Goal: Transaction & Acquisition: Book appointment/travel/reservation

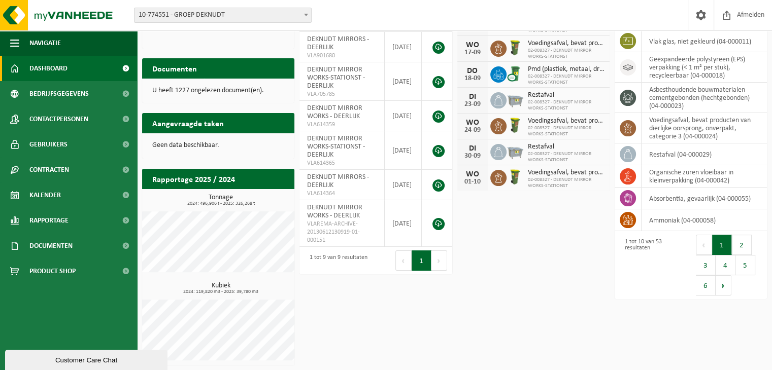
scroll to position [99, 0]
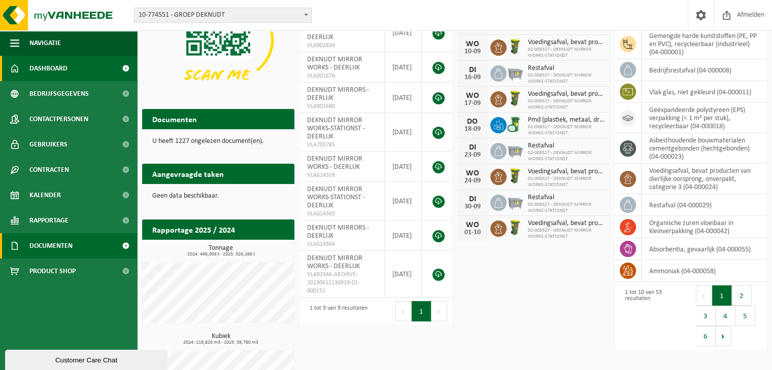
click at [63, 247] on span "Documenten" at bounding box center [50, 245] width 43 height 25
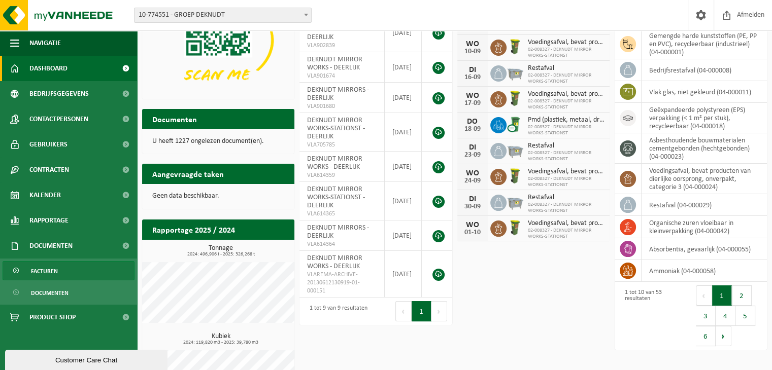
click at [52, 269] on span "Facturen" at bounding box center [44, 271] width 27 height 19
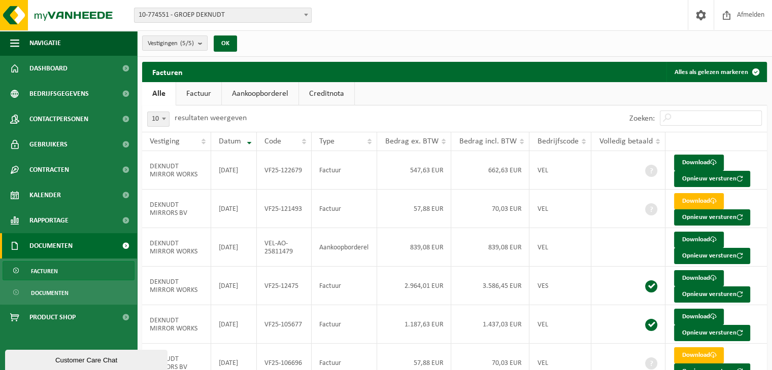
click at [204, 141] on th "Vestiging" at bounding box center [176, 141] width 69 height 19
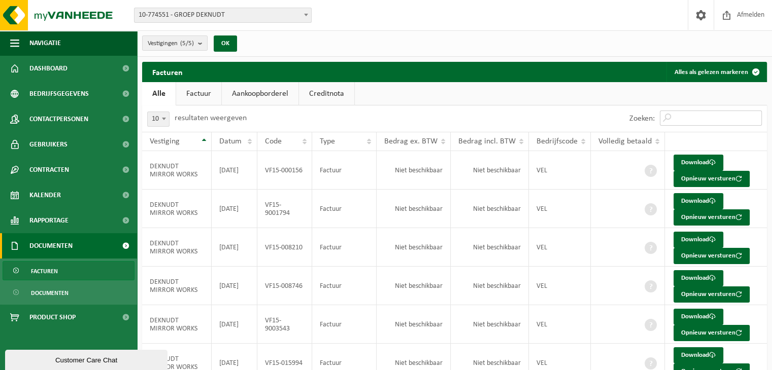
click at [696, 118] on input "Zoeken:" at bounding box center [710, 118] width 102 height 15
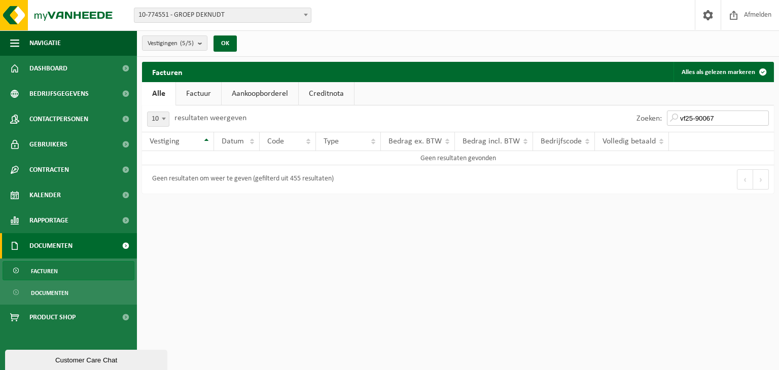
click at [691, 118] on input "vf25-90067" at bounding box center [718, 118] width 102 height 15
click at [689, 116] on input "vf25-90067" at bounding box center [718, 118] width 102 height 15
type input "VF25-90067"
click at [204, 44] on b "submit" at bounding box center [202, 43] width 9 height 14
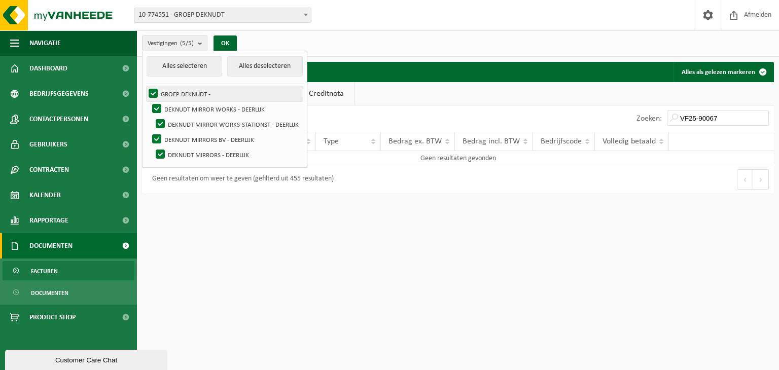
click at [155, 93] on label "GROEP DEKNUDT -" at bounding box center [225, 93] width 156 height 15
click at [145, 86] on input "GROEP DEKNUDT -" at bounding box center [145, 86] width 1 height 1
checkbox input "false"
click at [160, 110] on label "DEKNUDT MIRROR WORKS - DEERLIJK" at bounding box center [226, 108] width 153 height 15
click at [149, 101] on input "DEKNUDT MIRROR WORKS - DEERLIJK" at bounding box center [148, 101] width 1 height 1
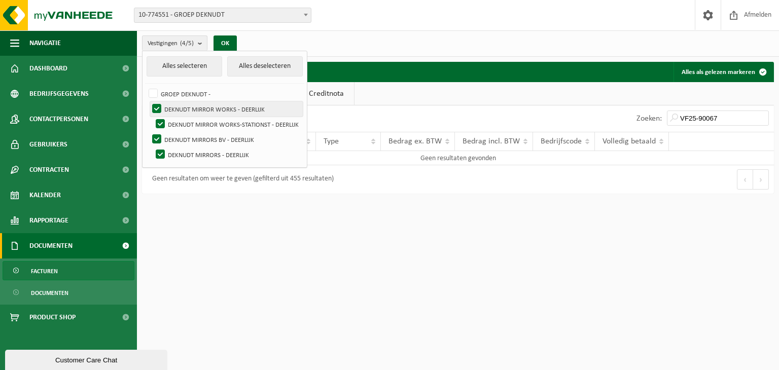
checkbox input "false"
click at [162, 118] on label "DEKNUDT MIRROR WORKS-STATIONST - DEERLIJK" at bounding box center [228, 124] width 149 height 15
click at [152, 117] on input "DEKNUDT MIRROR WORKS-STATIONST - DEERLIJK" at bounding box center [152, 116] width 1 height 1
checkbox input "false"
click at [227, 42] on button "OK" at bounding box center [225, 44] width 23 height 16
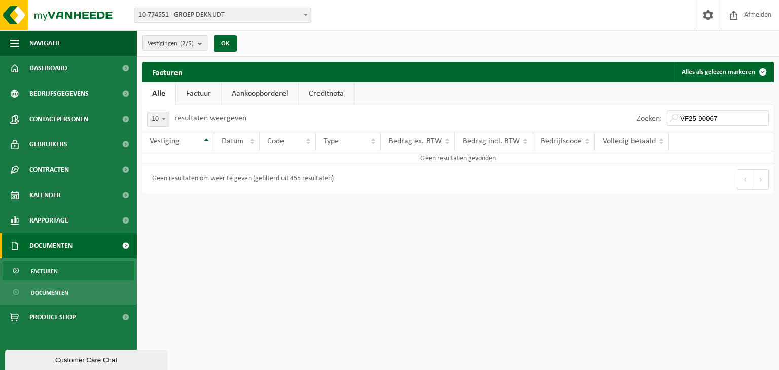
click at [359, 278] on html "Vestiging: 10-774551 - GROEP DEKNUDT 01-000151 - DEKNUDT MIRROR WORKS - DEERLIJ…" at bounding box center [389, 185] width 779 height 370
click at [761, 119] on input "VF25-90067" at bounding box center [718, 118] width 102 height 15
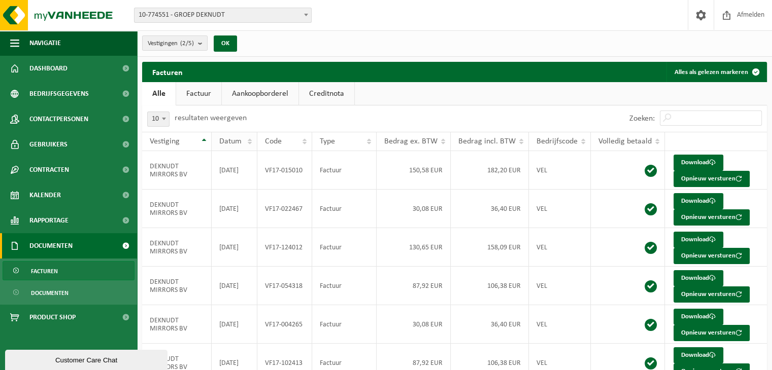
click at [250, 138] on th "Datum" at bounding box center [235, 141] width 46 height 19
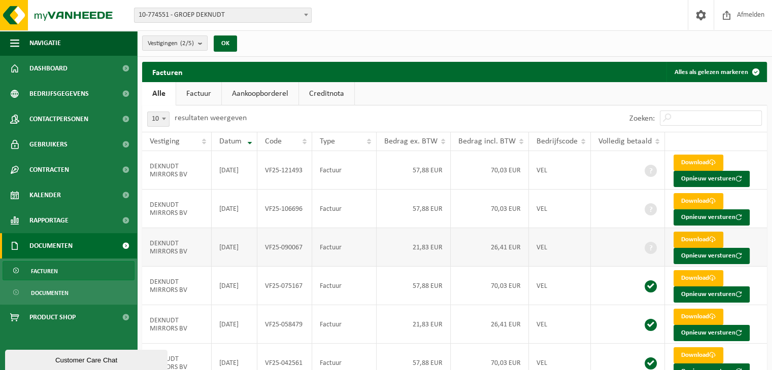
click at [685, 237] on link "Download" at bounding box center [698, 240] width 50 height 16
click at [85, 15] on img at bounding box center [61, 15] width 122 height 30
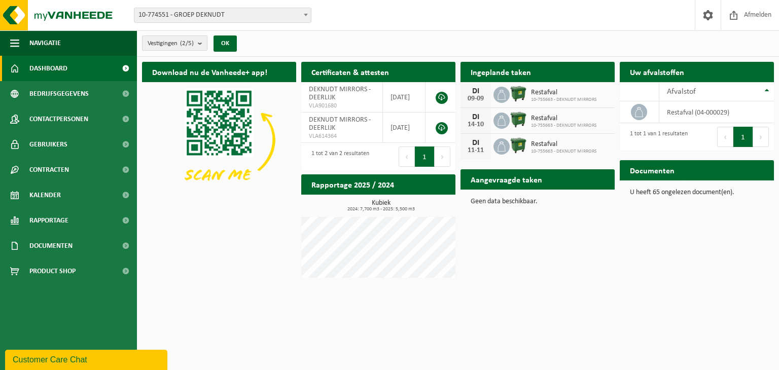
click at [201, 43] on b "submit" at bounding box center [202, 43] width 9 height 14
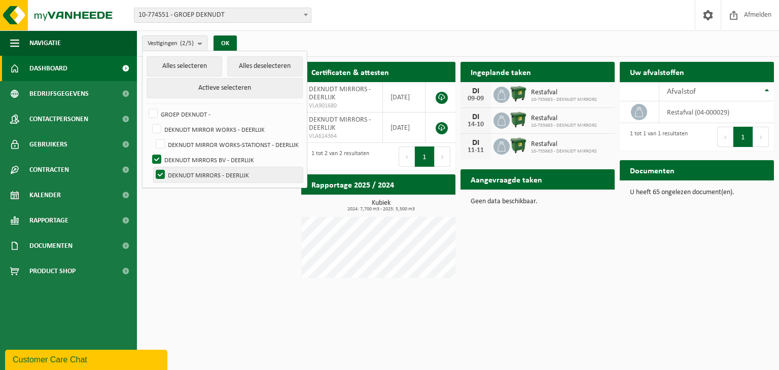
click at [160, 160] on label "DEKNUDT MIRRORS BV - DEERLIJK" at bounding box center [226, 159] width 153 height 15
click at [149, 152] on input "DEKNUDT MIRRORS BV - DEERLIJK" at bounding box center [148, 152] width 1 height 1
checkbox input "false"
click at [160, 175] on label "DEKNUDT MIRRORS - DEERLIJK" at bounding box center [228, 174] width 149 height 15
click at [152, 167] on input "DEKNUDT MIRRORS - DEERLIJK" at bounding box center [152, 167] width 1 height 1
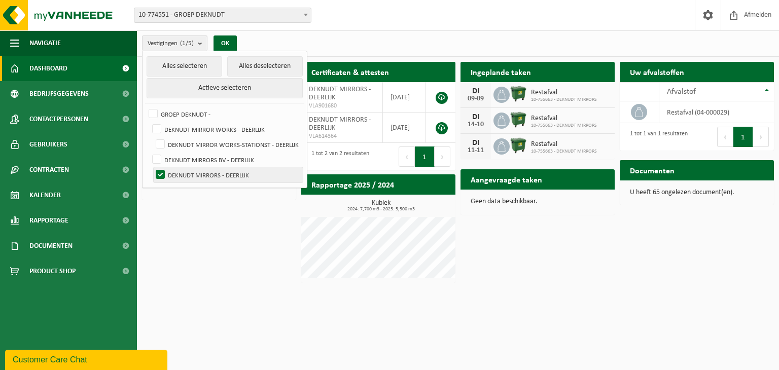
checkbox input "false"
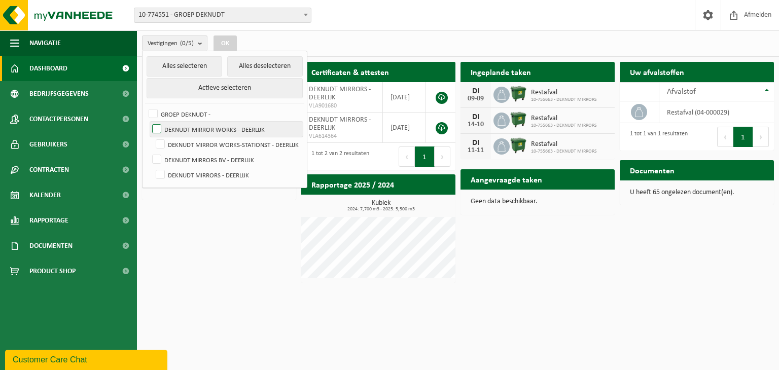
click at [156, 128] on label "DEKNUDT MIRROR WORKS - DEERLIJK" at bounding box center [226, 129] width 153 height 15
click at [149, 122] on input "DEKNUDT MIRROR WORKS - DEERLIJK" at bounding box center [148, 121] width 1 height 1
checkbox input "true"
click at [227, 41] on button "OK" at bounding box center [225, 44] width 23 height 16
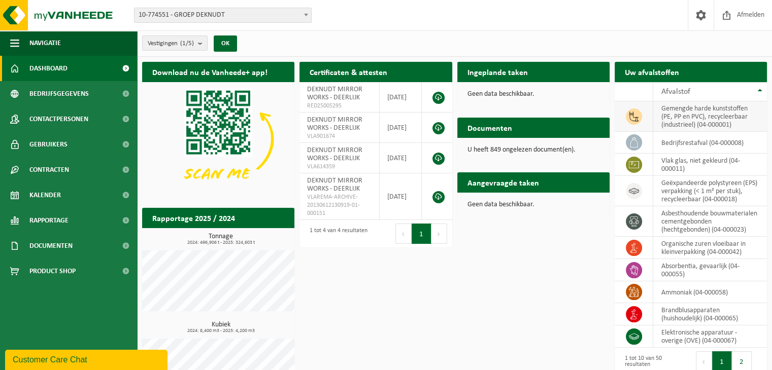
click at [682, 120] on td "gemengde harde kunststoffen (PE, PP en PVC), recycleerbaar (industrieel) (04-00…" at bounding box center [710, 116] width 114 height 30
click at [655, 75] on h2 "Uw afvalstoffen" at bounding box center [651, 72] width 75 height 20
click at [764, 91] on th "Afvalstof" at bounding box center [710, 91] width 114 height 19
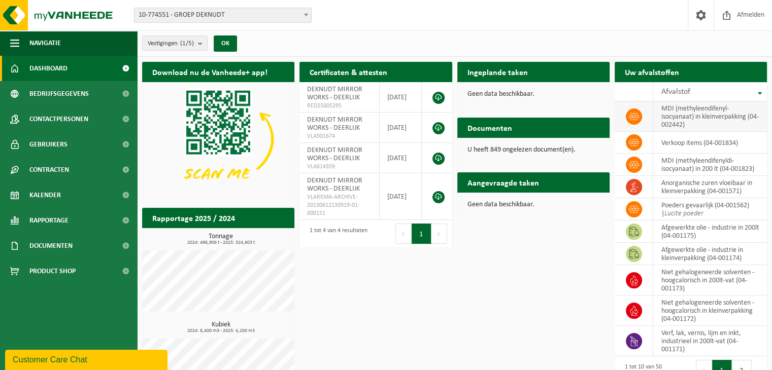
click at [683, 122] on td "MDI (methyleendifenyl-isocyanaat) in kleinverpakking (04-002442)" at bounding box center [710, 116] width 114 height 30
click at [633, 114] on icon at bounding box center [634, 117] width 10 height 10
click at [626, 114] on span at bounding box center [634, 117] width 16 height 16
click at [632, 113] on icon at bounding box center [634, 117] width 10 height 10
click at [678, 92] on span "Afvalstof" at bounding box center [675, 92] width 29 height 8
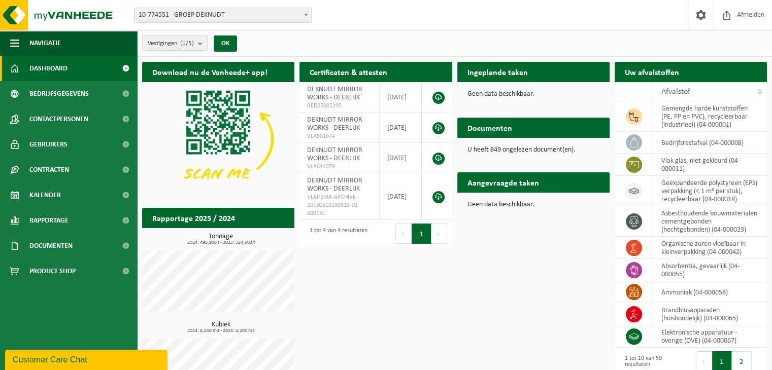
click at [199, 41] on b "submit" at bounding box center [202, 43] width 9 height 14
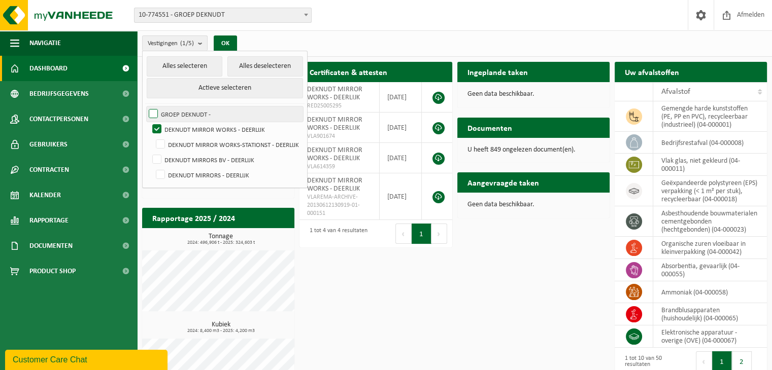
click at [152, 115] on label "GROEP DEKNUDT -" at bounding box center [225, 114] width 156 height 15
click at [145, 107] on input "GROEP DEKNUDT -" at bounding box center [145, 106] width 1 height 1
checkbox input "true"
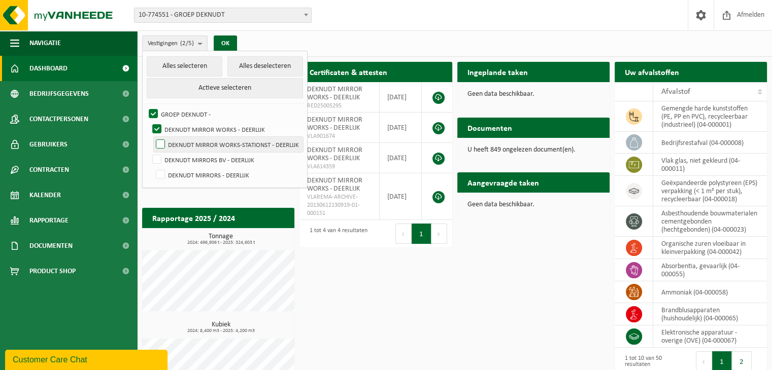
click at [160, 149] on label "DEKNUDT MIRROR WORKS-STATIONST - DEERLIJK" at bounding box center [228, 144] width 149 height 15
click at [152, 137] on input "DEKNUDT MIRROR WORKS-STATIONST - DEERLIJK" at bounding box center [152, 136] width 1 height 1
checkbox input "true"
click at [158, 157] on label "DEKNUDT MIRRORS BV - DEERLIJK" at bounding box center [226, 159] width 153 height 15
click at [149, 152] on input "DEKNUDT MIRRORS BV - DEERLIJK" at bounding box center [148, 152] width 1 height 1
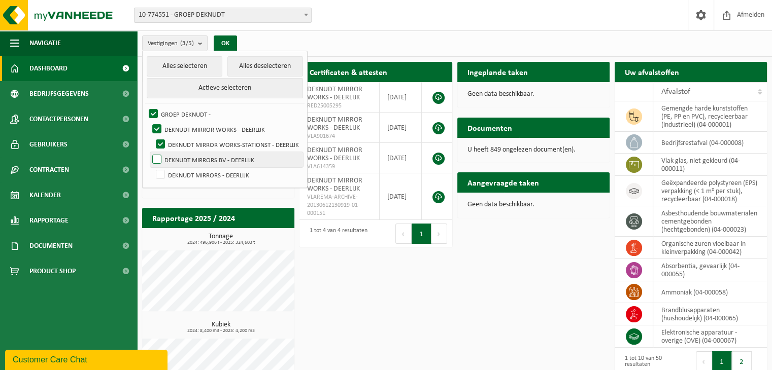
checkbox input "true"
click at [156, 170] on label "DEKNUDT MIRRORS - DEERLIJK" at bounding box center [228, 174] width 149 height 15
click at [152, 167] on input "DEKNUDT MIRRORS - DEERLIJK" at bounding box center [152, 167] width 1 height 1
checkbox input "true"
click at [226, 33] on div "Vestigingen (5/5) Alles selecteren Alles deselecteren Actieve selecteren GROEP …" at bounding box center [192, 43] width 111 height 22
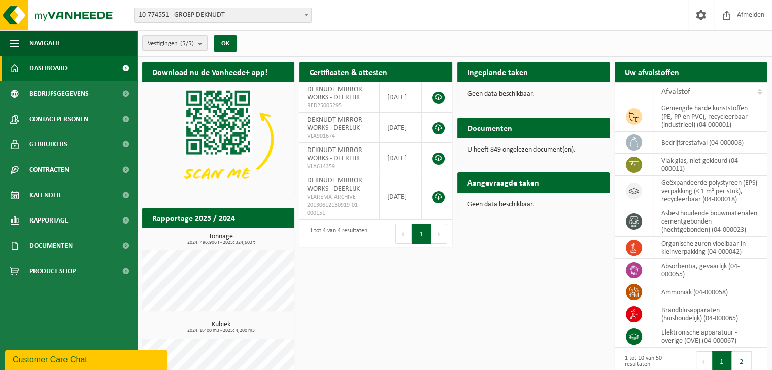
click at [481, 187] on h2 "Aangevraagde taken" at bounding box center [503, 182] width 92 height 20
click at [491, 125] on h2 "Documenten" at bounding box center [489, 128] width 65 height 20
click at [652, 73] on h2 "Uw afvalstoffen" at bounding box center [651, 72] width 75 height 20
click at [227, 44] on button "OK" at bounding box center [225, 44] width 23 height 16
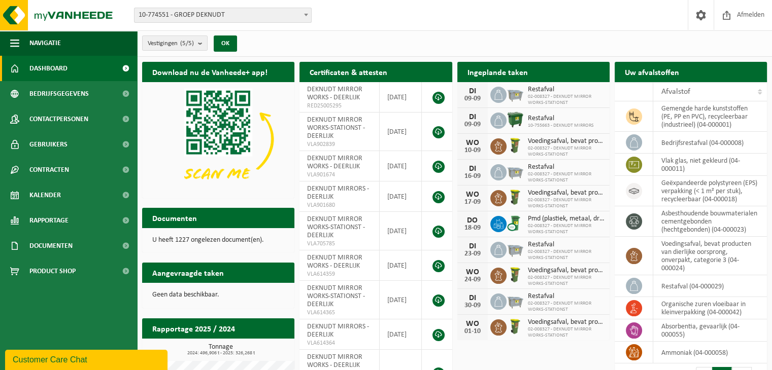
click at [634, 73] on h2 "Uw afvalstoffen" at bounding box center [651, 72] width 75 height 20
click at [759, 91] on th "Afvalstof" at bounding box center [710, 91] width 114 height 19
drag, startPoint x: 759, startPoint y: 91, endPoint x: 714, endPoint y: 100, distance: 45.6
click at [759, 92] on th "Afvalstof" at bounding box center [710, 91] width 114 height 19
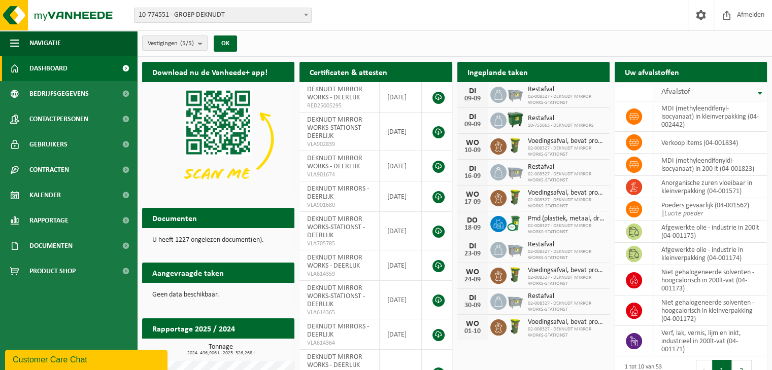
click at [667, 95] on span "Afvalstof" at bounding box center [675, 92] width 29 height 8
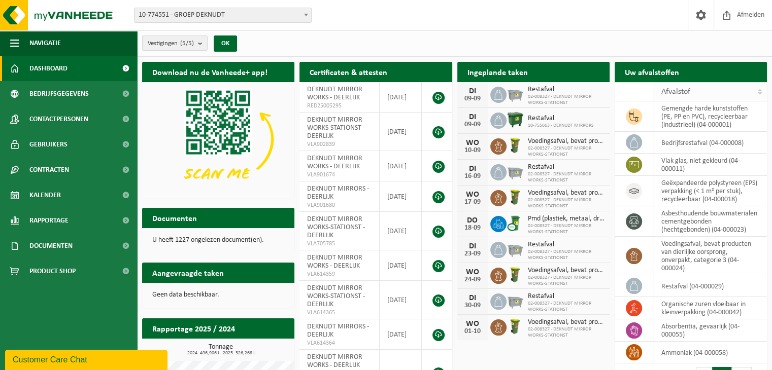
click at [667, 91] on span "Afvalstof" at bounding box center [675, 92] width 29 height 8
click at [644, 114] on td at bounding box center [633, 116] width 39 height 30
drag, startPoint x: 625, startPoint y: 118, endPoint x: 632, endPoint y: 117, distance: 6.7
click at [626, 118] on td at bounding box center [633, 116] width 39 height 30
click at [633, 116] on icon at bounding box center [634, 117] width 10 height 10
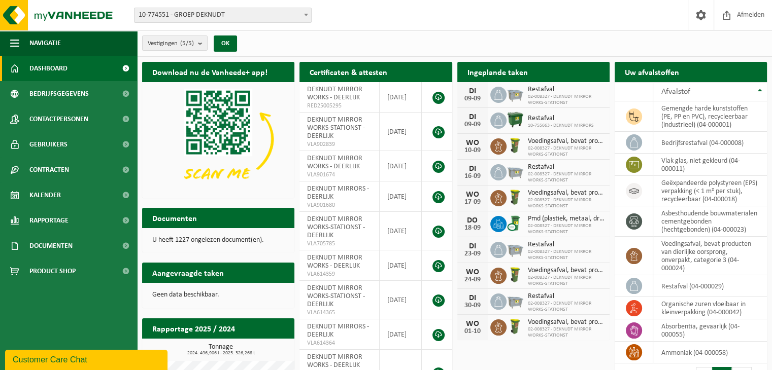
click at [492, 68] on h2 "Ingeplande taken" at bounding box center [497, 72] width 81 height 20
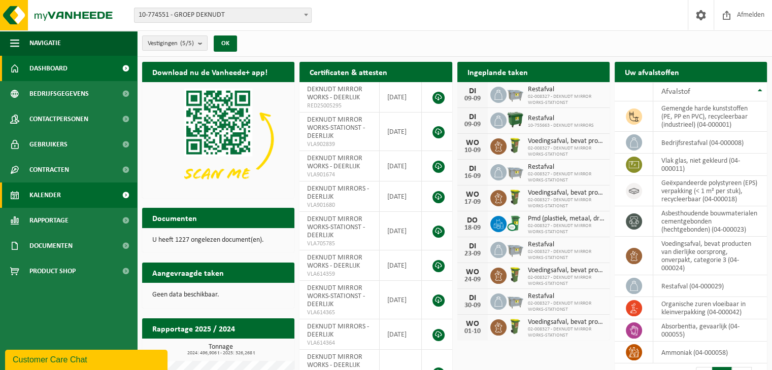
click at [43, 187] on span "Kalender" at bounding box center [44, 195] width 31 height 25
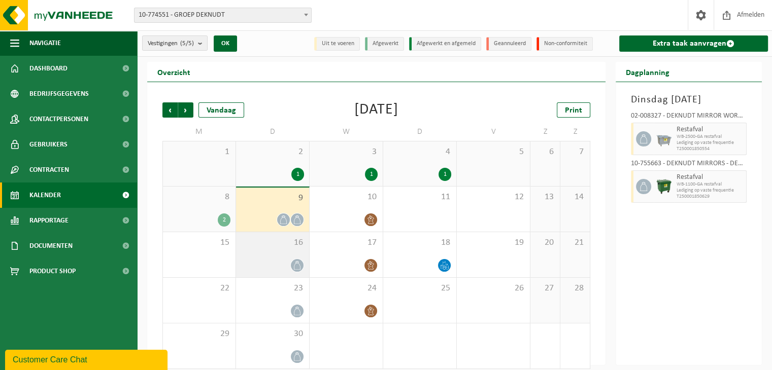
click at [272, 246] on span "16" at bounding box center [272, 242] width 63 height 11
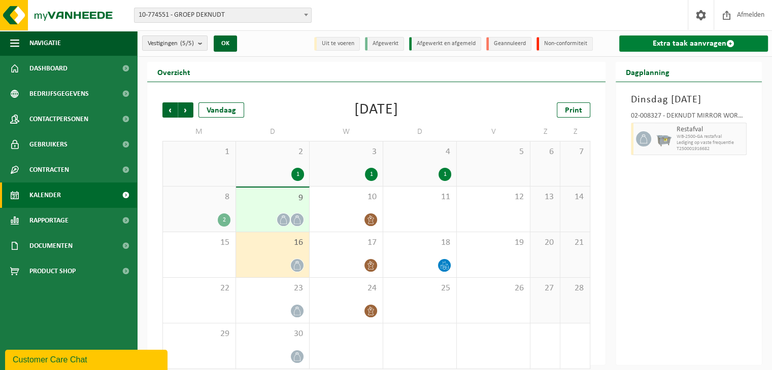
click at [676, 44] on link "Extra taak aanvragen" at bounding box center [693, 44] width 149 height 16
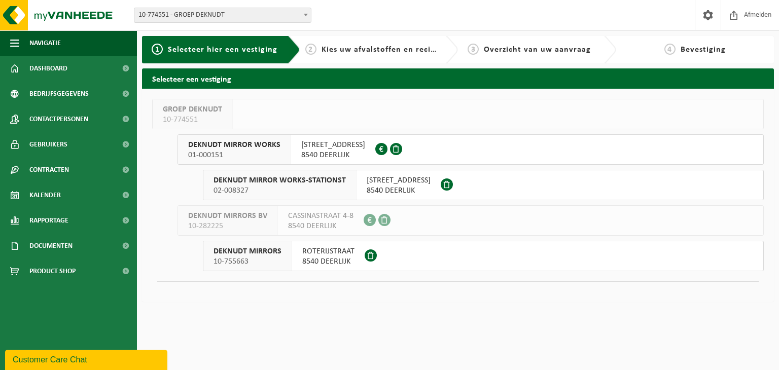
click at [201, 149] on span "DEKNUDT MIRROR WORKS" at bounding box center [234, 145] width 92 height 10
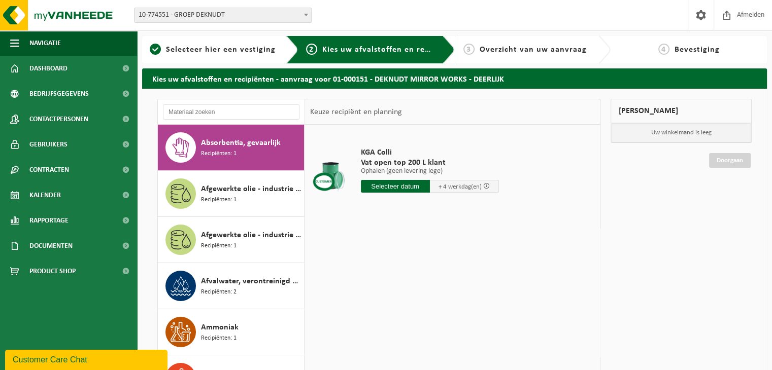
click at [241, 151] on div "Absorbentia, gevaarlijk Recipiënten: 1" at bounding box center [251, 147] width 100 height 30
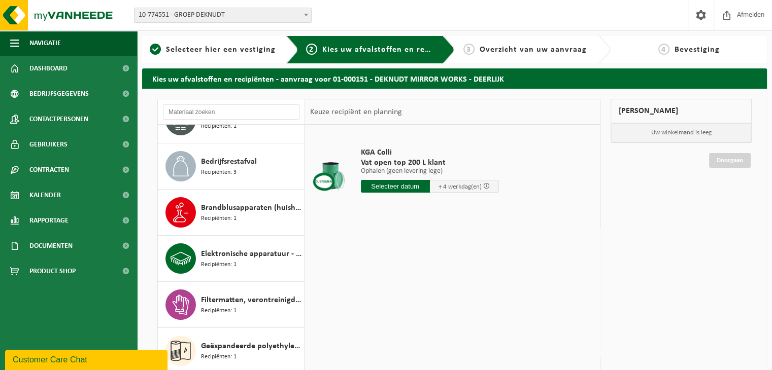
scroll to position [406, 0]
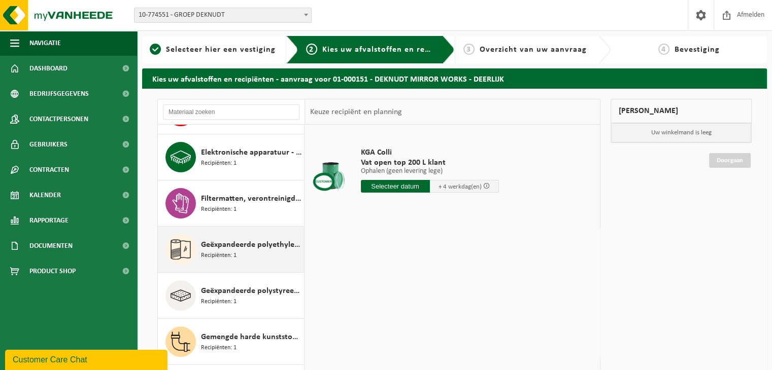
click at [231, 246] on span "Geëxpandeerde polyethyleen (EPE)" at bounding box center [251, 245] width 100 height 12
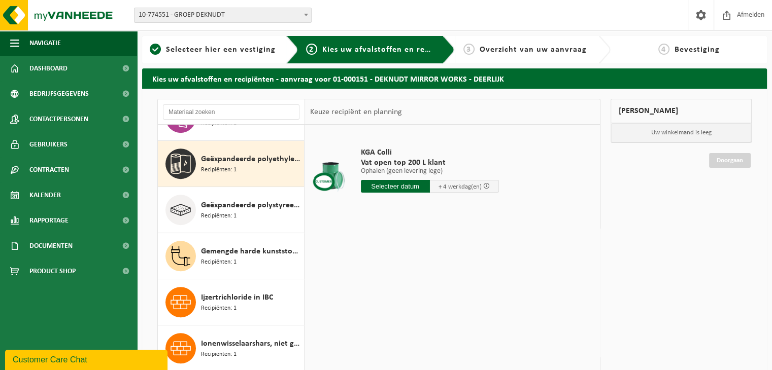
scroll to position [507, 0]
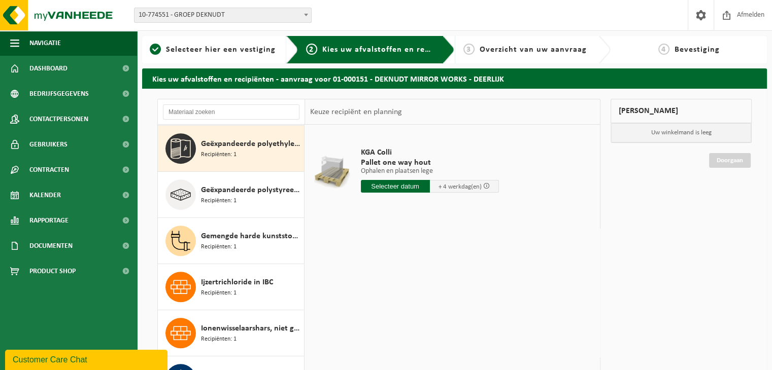
click at [394, 186] on input "text" at bounding box center [395, 186] width 69 height 13
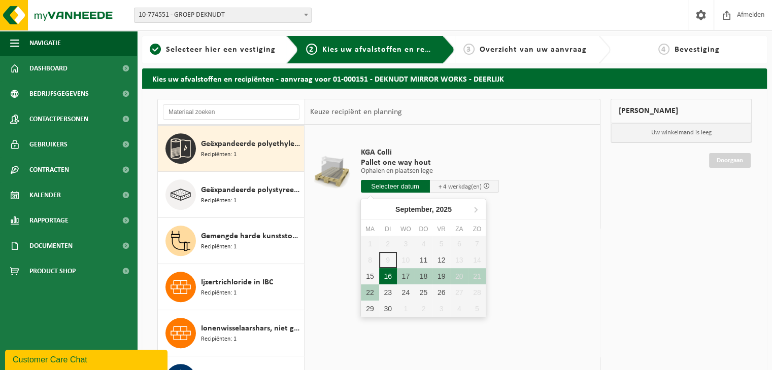
click at [388, 274] on div "16" at bounding box center [388, 276] width 18 height 16
type input "Van 2025-09-16"
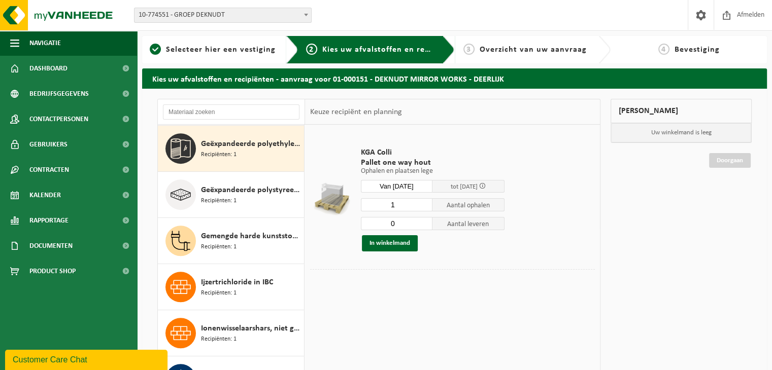
type input "0"
click at [426, 224] on input "0" at bounding box center [397, 223] width 72 height 13
click at [390, 242] on button "In winkelmand" at bounding box center [390, 243] width 56 height 16
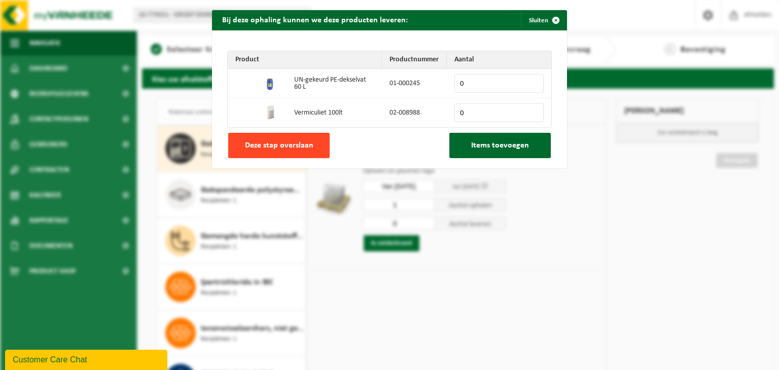
click at [286, 145] on span "Deze stap overslaan" at bounding box center [279, 146] width 68 height 8
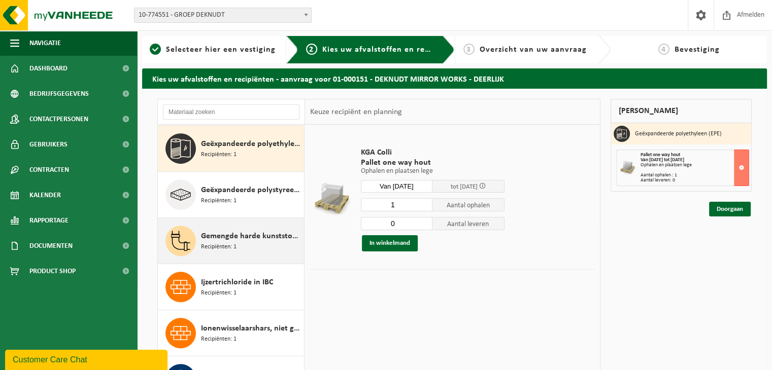
click at [236, 239] on span "Gemengde harde kunststoffen (PE, PP en PVC), recycleerbaar (industrieel)" at bounding box center [251, 236] width 100 height 12
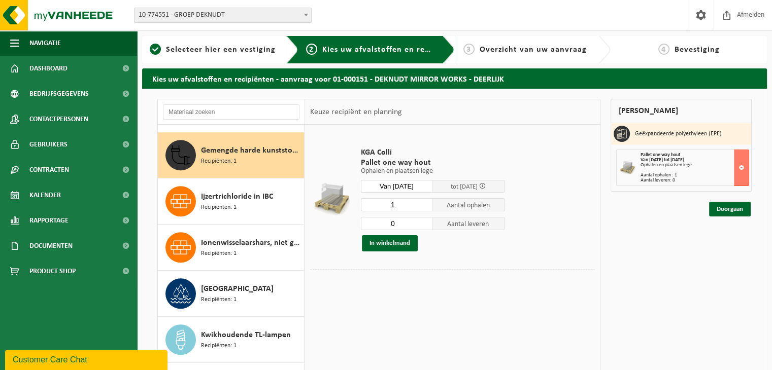
scroll to position [599, 0]
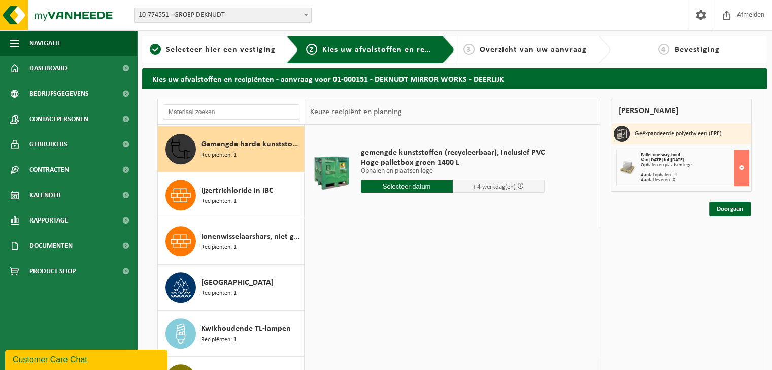
click at [396, 185] on input "text" at bounding box center [407, 186] width 92 height 13
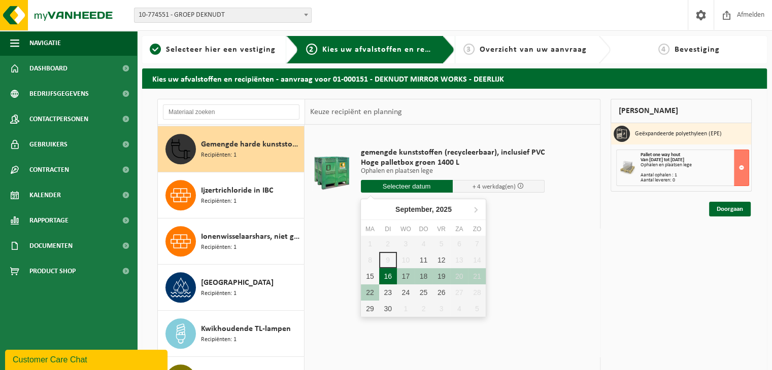
click at [390, 276] on div "16" at bounding box center [388, 276] width 18 height 16
type input "Van 2025-09-16"
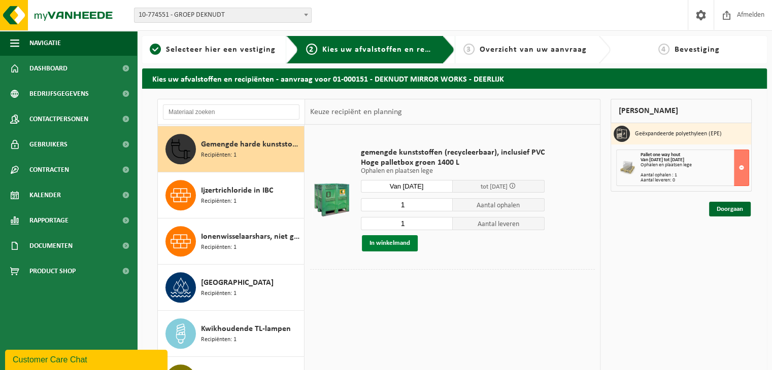
click at [379, 246] on button "In winkelmand" at bounding box center [390, 243] width 56 height 16
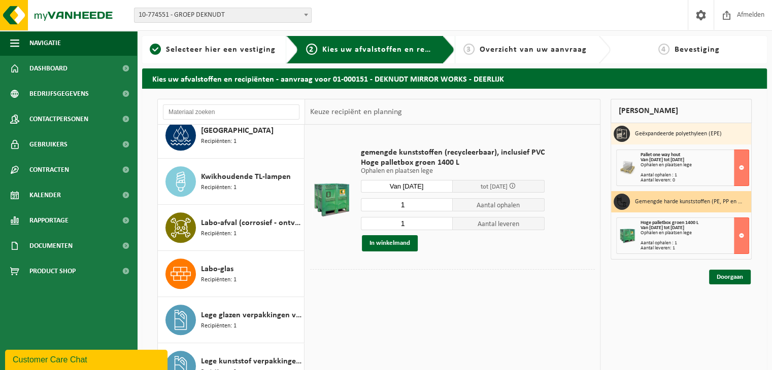
scroll to position [852, 0]
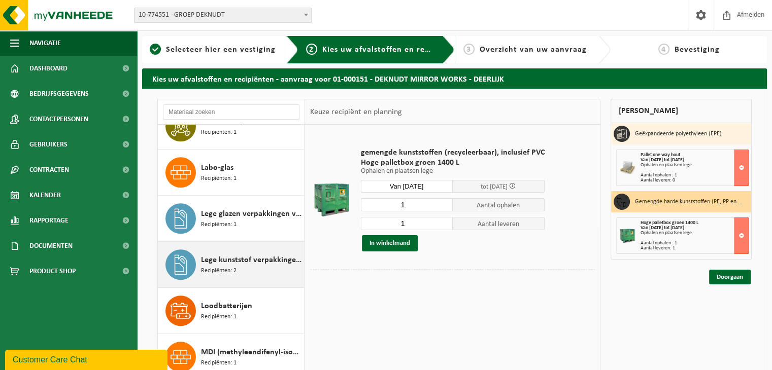
click at [242, 256] on span "Lege kunststof verpakkingen van gevaarlijke stoffen" at bounding box center [251, 260] width 100 height 12
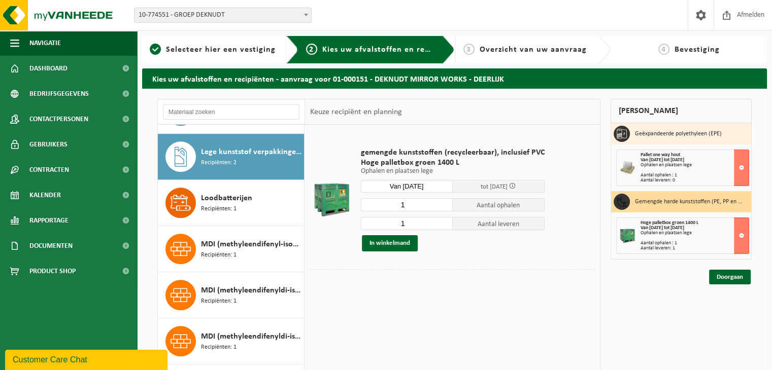
scroll to position [967, 0]
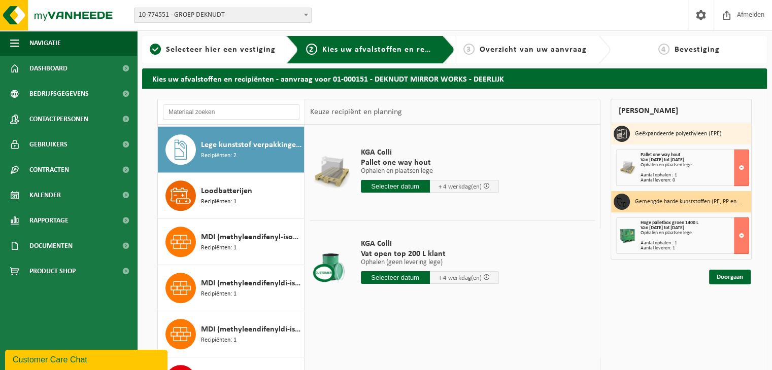
click at [392, 185] on input "text" at bounding box center [395, 186] width 69 height 13
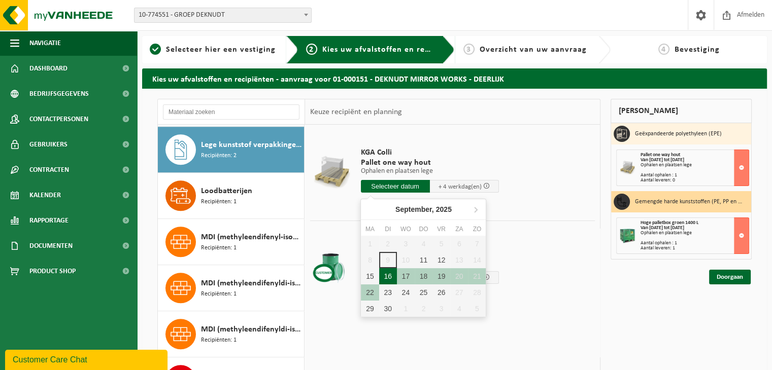
click at [390, 275] on div "16" at bounding box center [388, 276] width 18 height 16
type input "Van 2025-09-16"
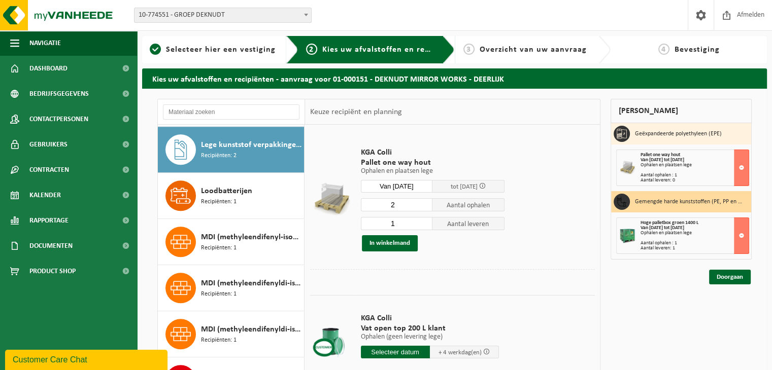
type input "2"
click at [424, 201] on input "2" at bounding box center [397, 204] width 72 height 13
type input "0"
click at [426, 226] on input "0" at bounding box center [397, 223] width 72 height 13
click at [387, 244] on button "In winkelmand" at bounding box center [390, 243] width 56 height 16
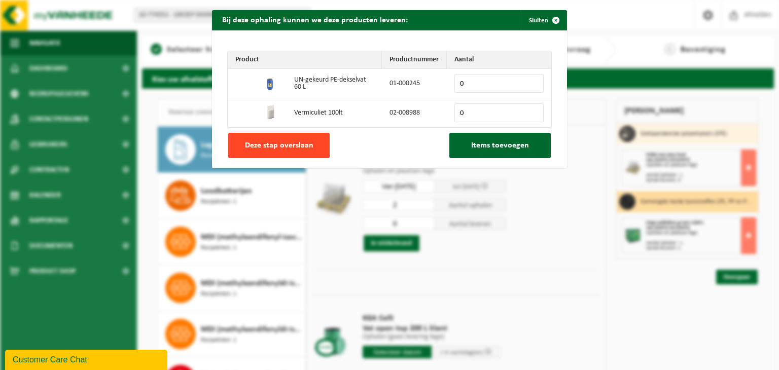
click at [297, 143] on span "Deze stap overslaan" at bounding box center [279, 146] width 68 height 8
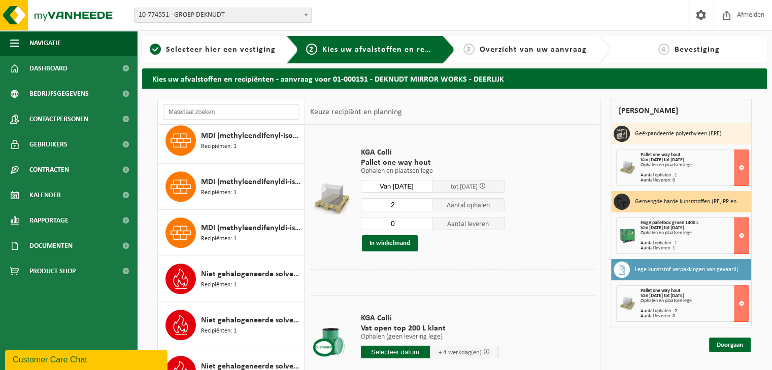
scroll to position [1170, 0]
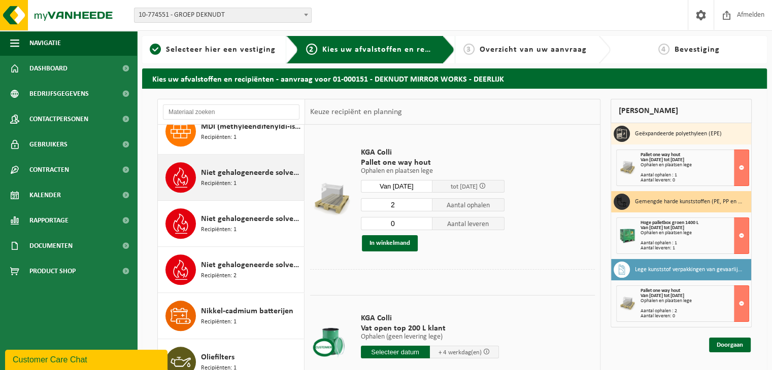
click at [241, 172] on span "Niet gehalogeneerde solventen - hoogcalorisch in 200lt-vat" at bounding box center [251, 173] width 100 height 12
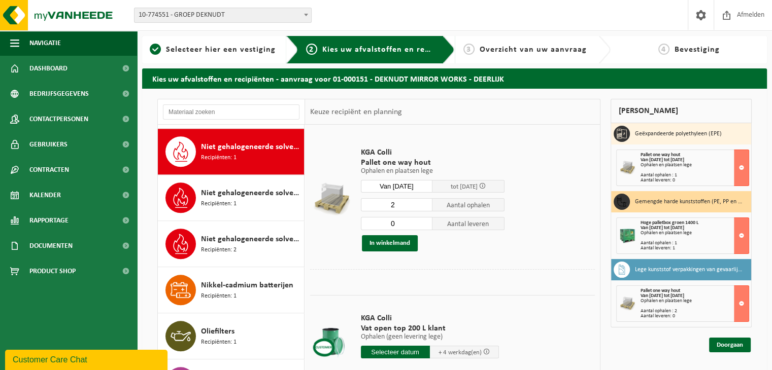
scroll to position [1197, 0]
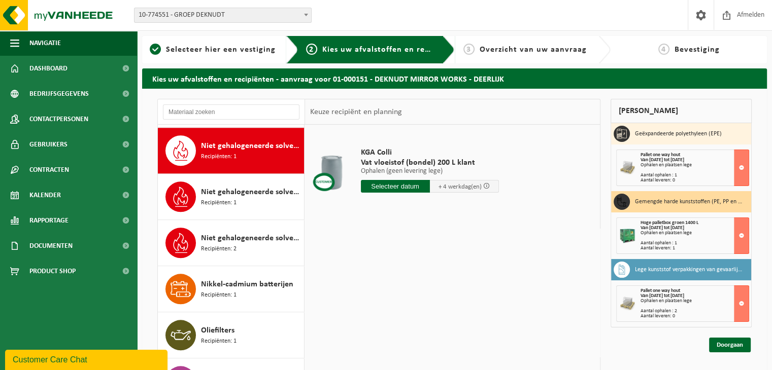
click at [393, 187] on input "text" at bounding box center [395, 186] width 69 height 13
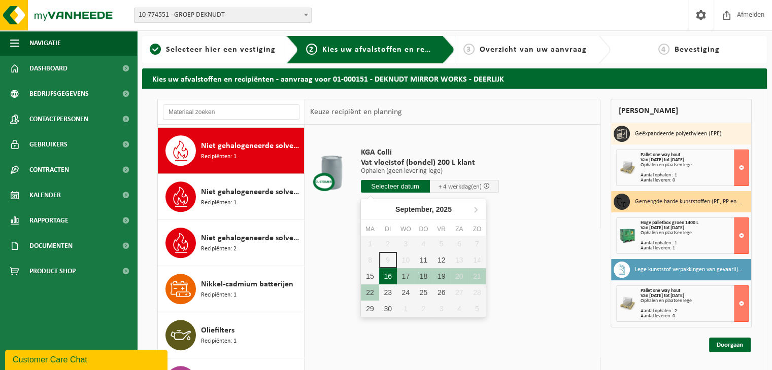
click at [390, 276] on div "16" at bounding box center [388, 276] width 18 height 16
type input "Van 2025-09-16"
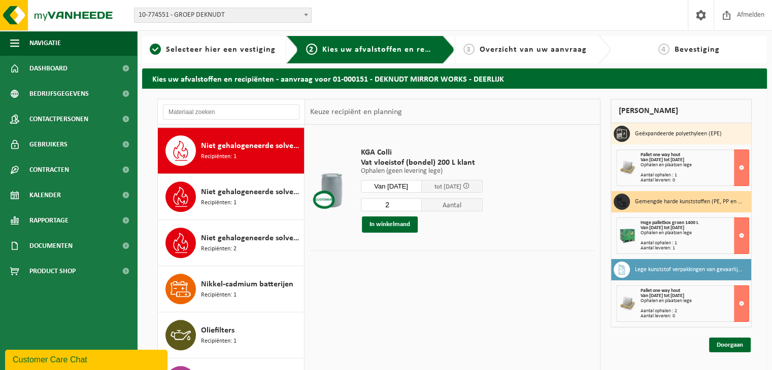
click at [419, 203] on input "2" at bounding box center [391, 204] width 61 height 13
type input "3"
click at [419, 201] on input "3" at bounding box center [391, 204] width 61 height 13
click at [401, 221] on button "In winkelmand" at bounding box center [390, 225] width 56 height 16
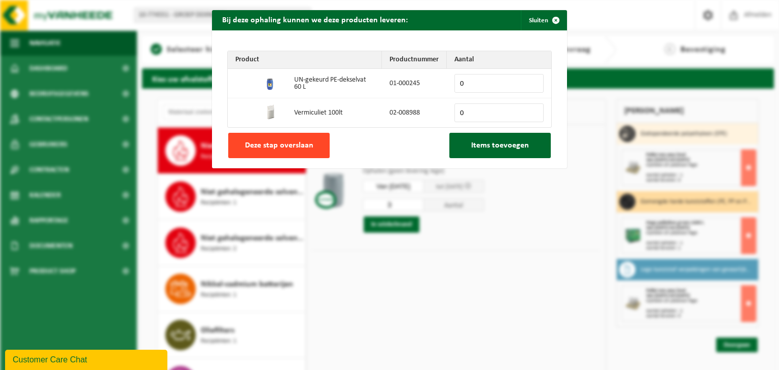
click at [289, 142] on span "Deze stap overslaan" at bounding box center [279, 146] width 68 height 8
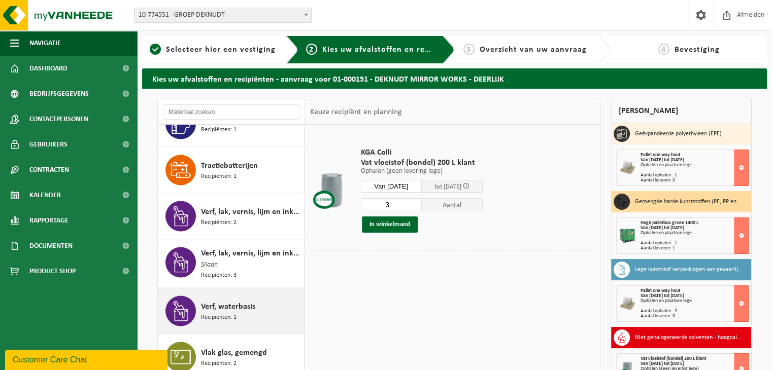
click at [225, 301] on span "Verf, waterbasis" at bounding box center [228, 306] width 54 height 12
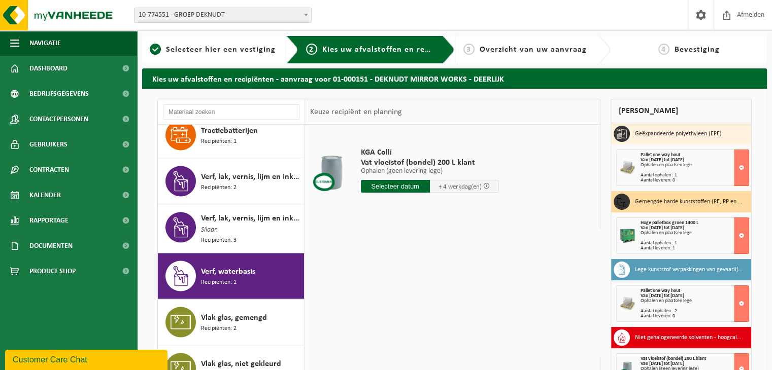
click at [393, 188] on input "text" at bounding box center [395, 186] width 69 height 13
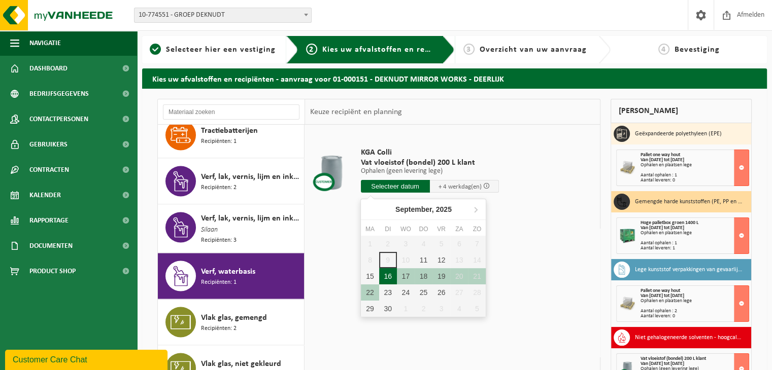
click at [388, 276] on div "16" at bounding box center [388, 276] width 18 height 16
type input "Van 2025-09-16"
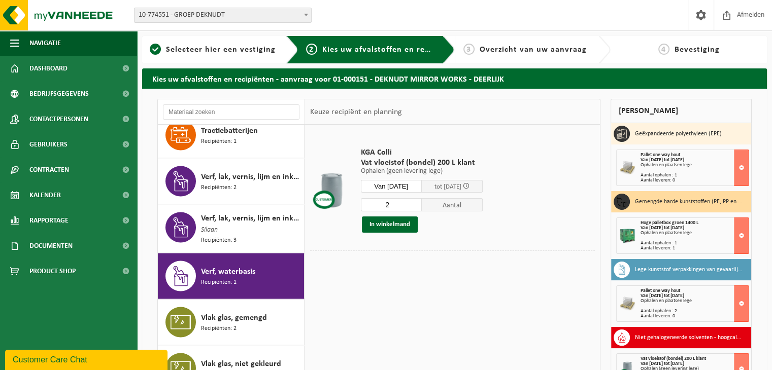
click at [420, 201] on input "2" at bounding box center [391, 204] width 61 height 13
click at [420, 201] on input "3" at bounding box center [391, 204] width 61 height 13
type input "4"
click at [420, 201] on input "4" at bounding box center [391, 204] width 61 height 13
click at [394, 224] on button "In winkelmand" at bounding box center [390, 225] width 56 height 16
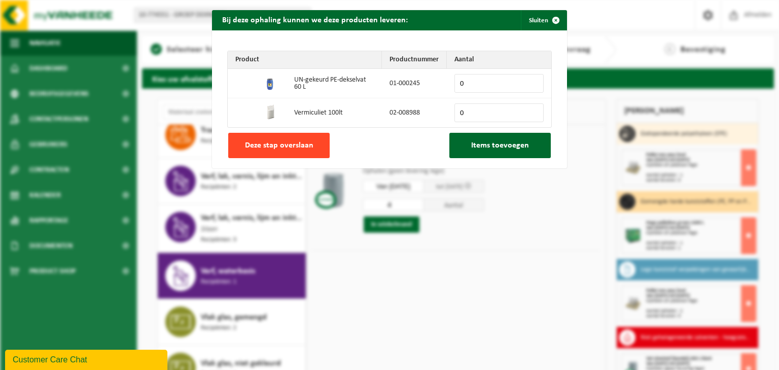
click at [296, 142] on span "Deze stap overslaan" at bounding box center [279, 146] width 68 height 8
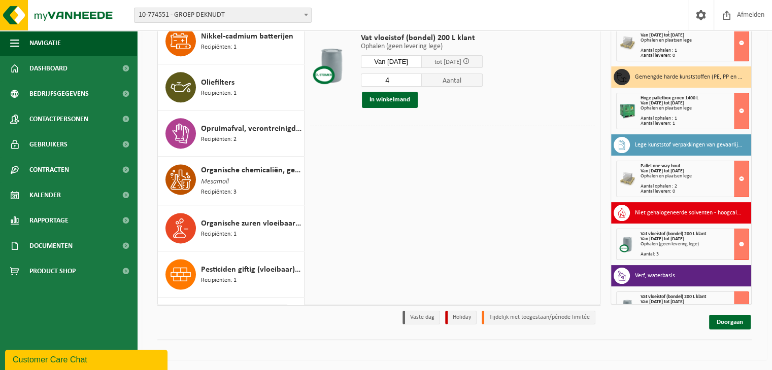
scroll to position [1297, 0]
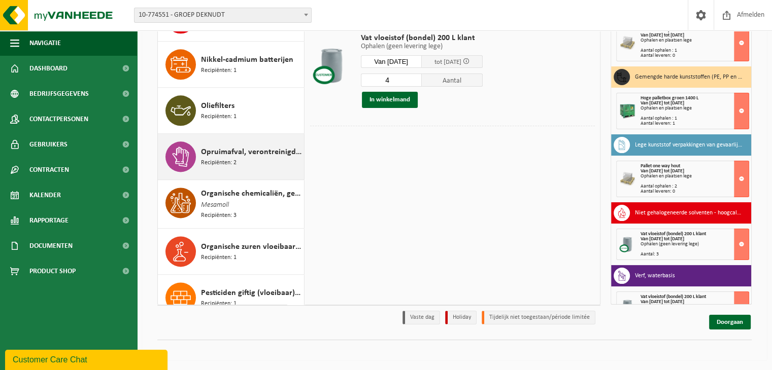
click at [228, 151] on span "Opruimafval, verontreinigd, ontvlambaar" at bounding box center [251, 152] width 100 height 12
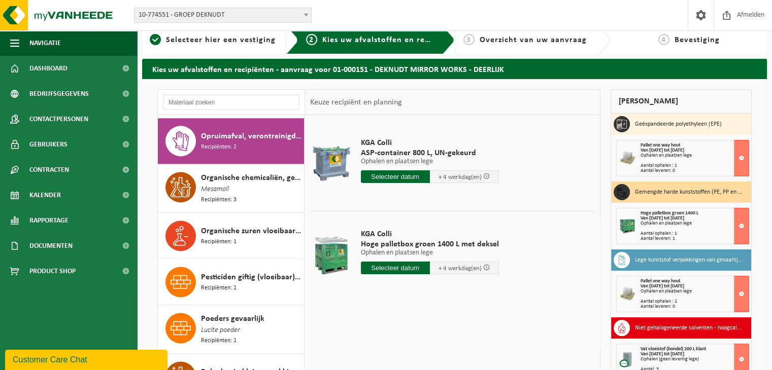
scroll to position [0, 0]
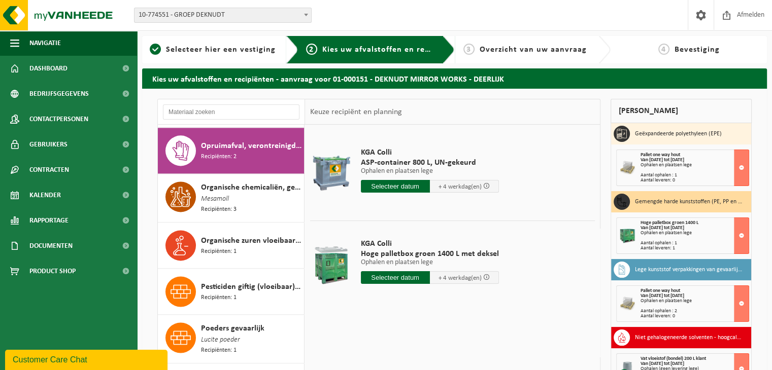
click at [400, 187] on input "text" at bounding box center [395, 186] width 69 height 13
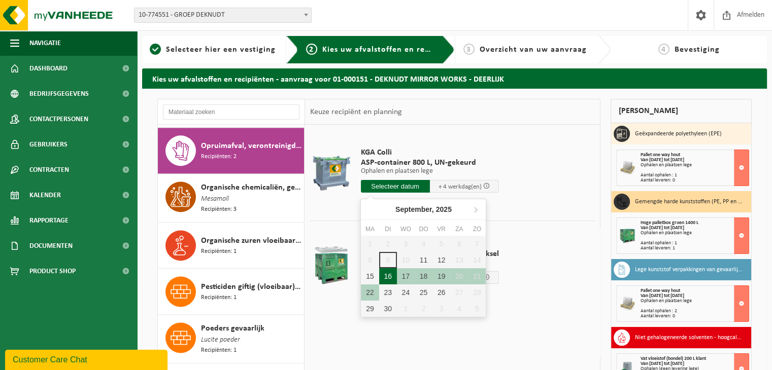
click at [391, 275] on div "16" at bounding box center [388, 276] width 18 height 16
type input "Van 2025-09-16"
type input "2025-09-16"
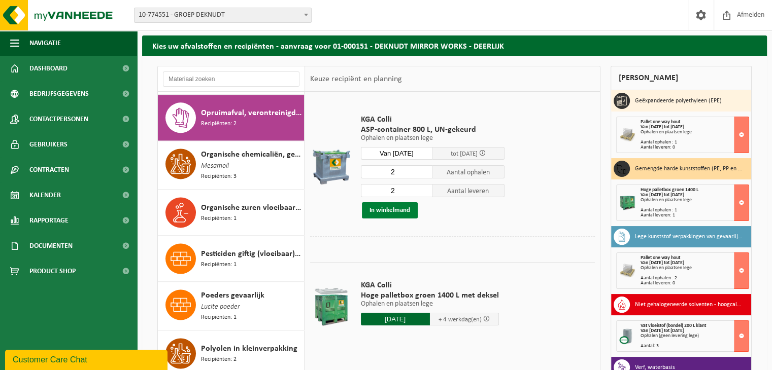
scroll to position [51, 0]
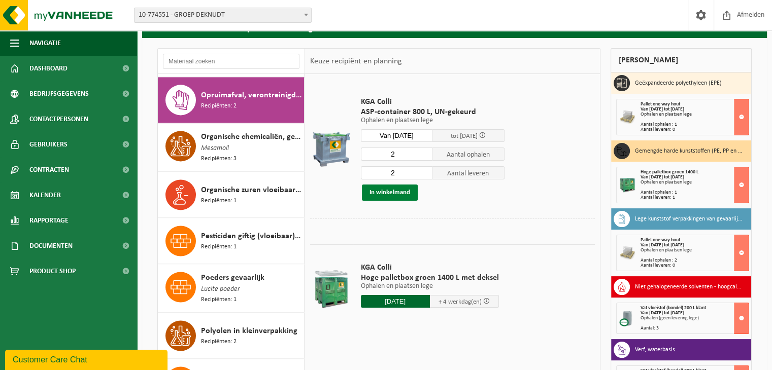
click at [388, 191] on button "In winkelmand" at bounding box center [390, 193] width 56 height 16
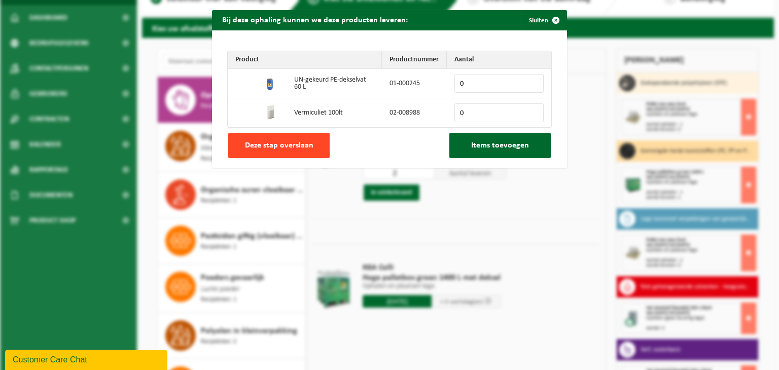
click at [279, 144] on span "Deze stap overslaan" at bounding box center [279, 146] width 68 height 8
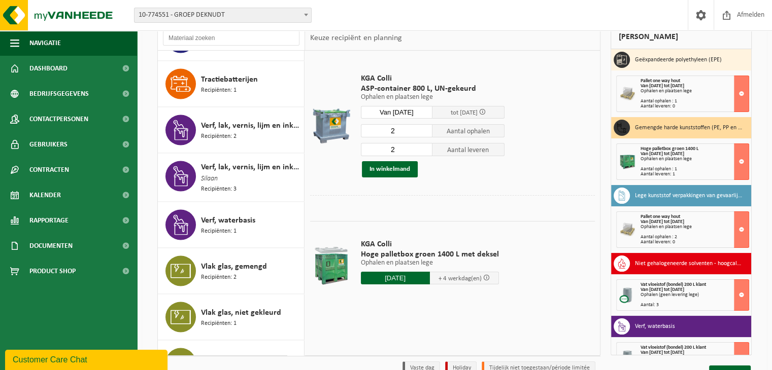
scroll to position [1940, 0]
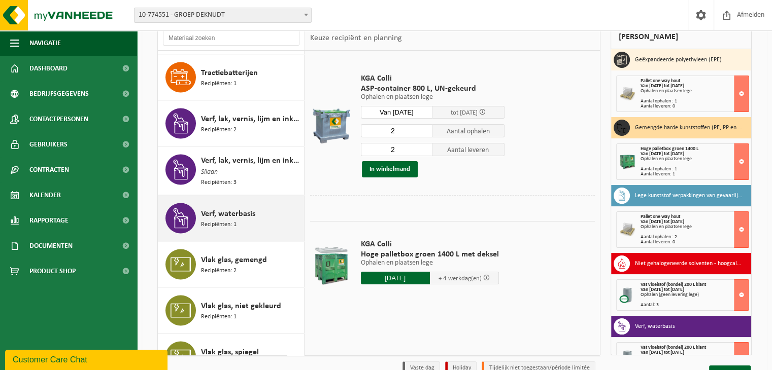
click at [231, 207] on span "Verf, waterbasis" at bounding box center [228, 213] width 54 height 12
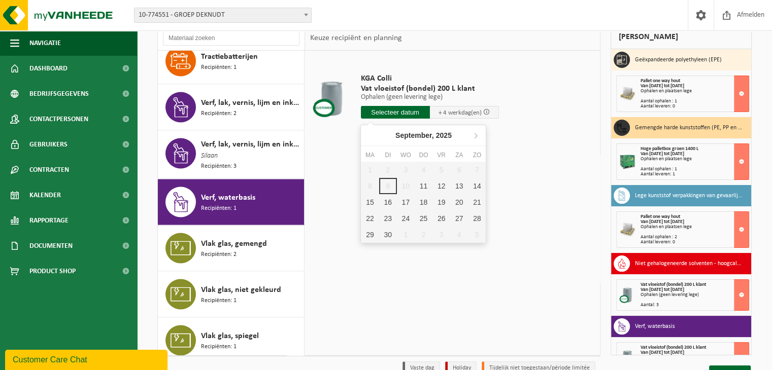
click at [375, 108] on input "text" at bounding box center [395, 112] width 69 height 13
click at [389, 205] on div "16" at bounding box center [388, 202] width 18 height 16
type input "Van 2025-09-16"
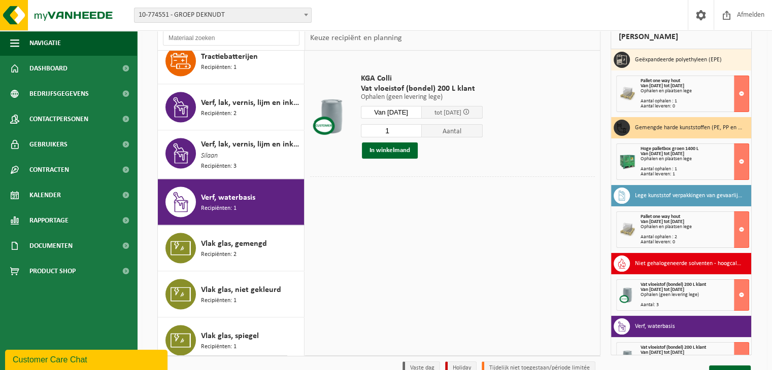
scroll to position [0, 0]
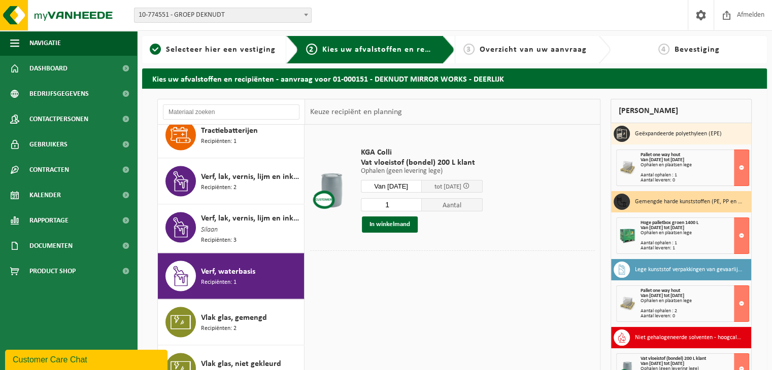
click at [71, 358] on div "Customer Care Chat" at bounding box center [86, 360] width 147 height 12
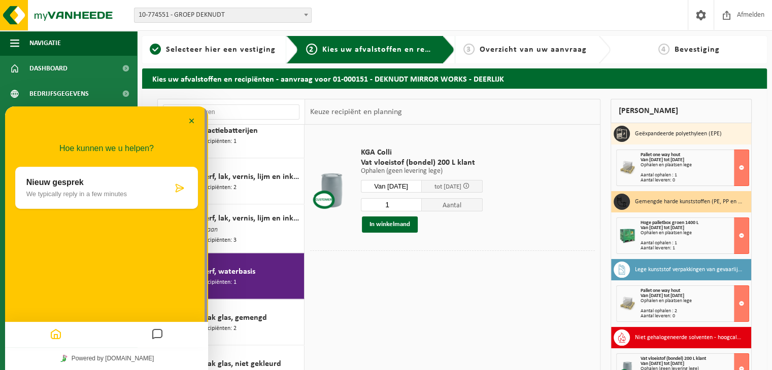
click at [99, 192] on p "We typically reply in a few minutes" at bounding box center [99, 194] width 146 height 8
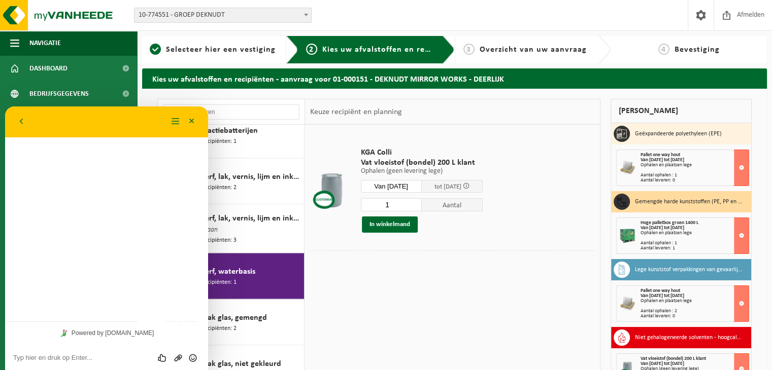
click at [50, 357] on textarea at bounding box center [106, 358] width 187 height 8
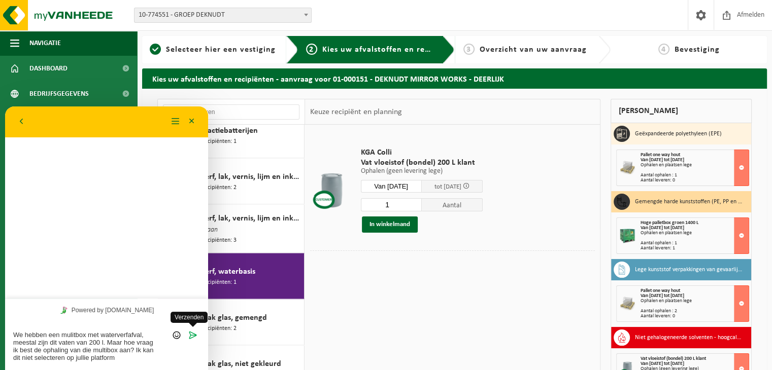
type textarea "We hebben een mulitbox met waterverfafval, meestal zijn dit vaten van 200 l. Ma…"
click at [193, 333] on icon "Verzenden" at bounding box center [192, 335] width 9 height 9
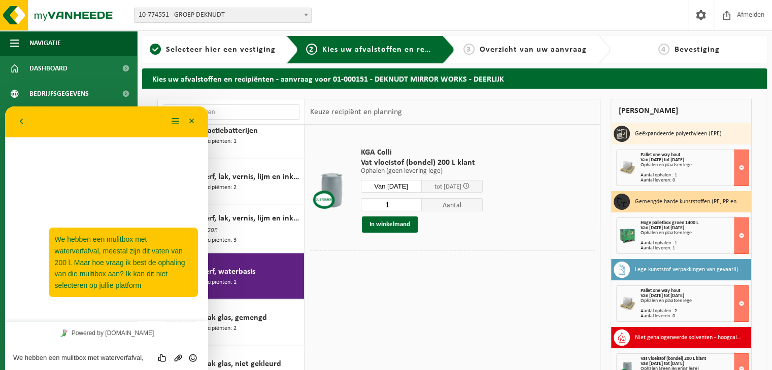
click at [420, 331] on div "KGA Colli Vat vloeistof (bondel) 200 L klant Ophalen (geen levering lege) Ophal…" at bounding box center [452, 277] width 295 height 304
click at [194, 117] on button "Minimaliseer" at bounding box center [192, 121] width 16 height 15
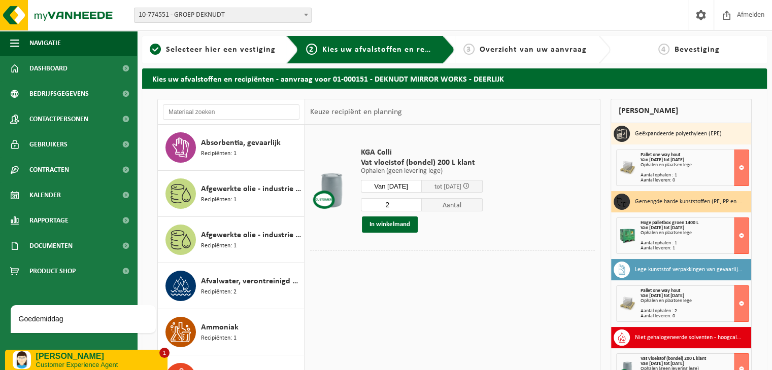
click at [418, 201] on input "2" at bounding box center [391, 204] width 61 height 13
click at [418, 201] on input "3" at bounding box center [391, 204] width 61 height 13
type input "4"
click at [418, 201] on input "4" at bounding box center [391, 204] width 61 height 13
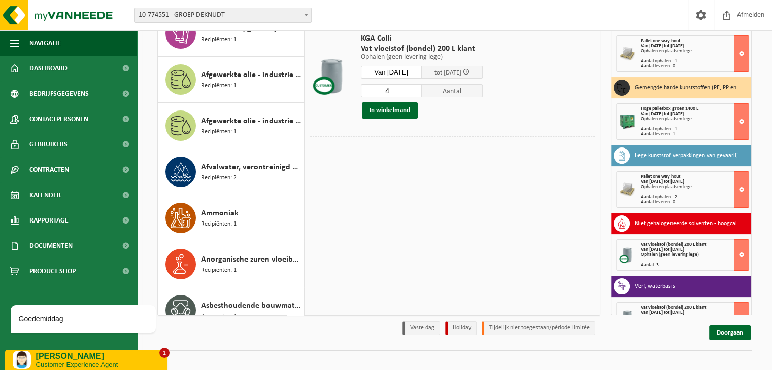
scroll to position [125, 0]
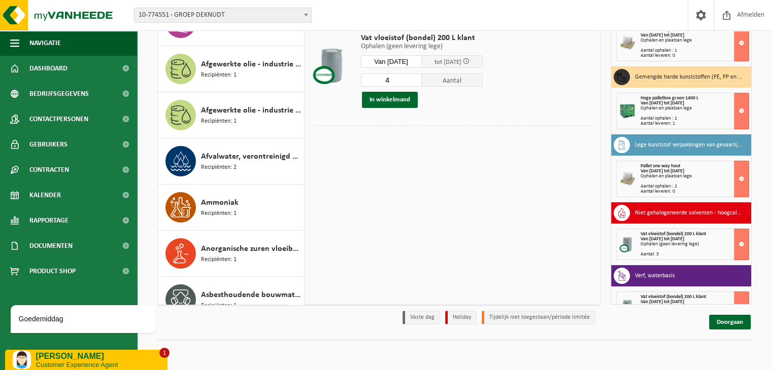
click at [132, 364] on p "Customer Experience Agent" at bounding box center [98, 365] width 124 height 8
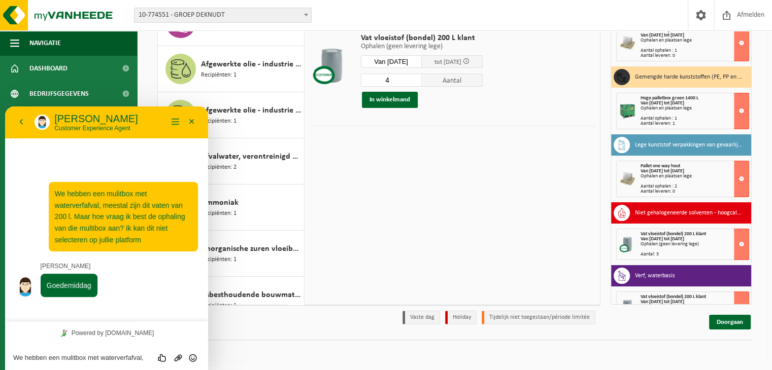
click at [47, 359] on textarea "We hebben een mulitbox met waterverfafval, meestal zijn dit vaten van 200 l. Ma…" at bounding box center [106, 358] width 187 height 8
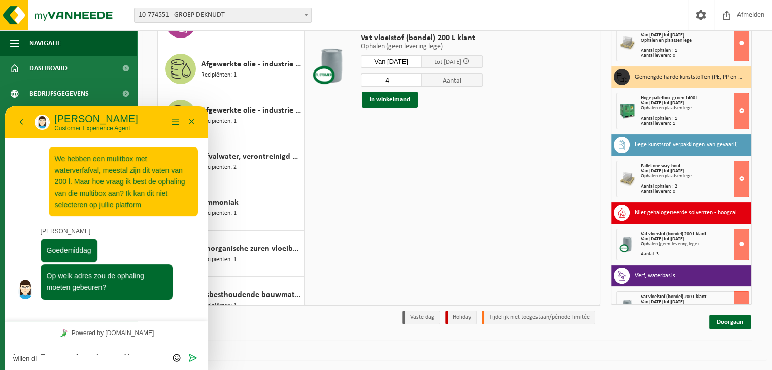
scroll to position [0, 0]
click at [62, 350] on textarea "Kasteelstraat 10, we zijn klant bij jullie en willen dit met nog andere zaken l…" at bounding box center [106, 354] width 187 height 15
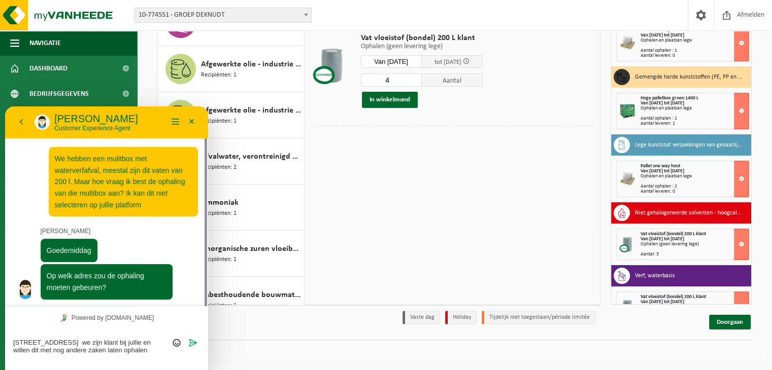
scroll to position [1, 0]
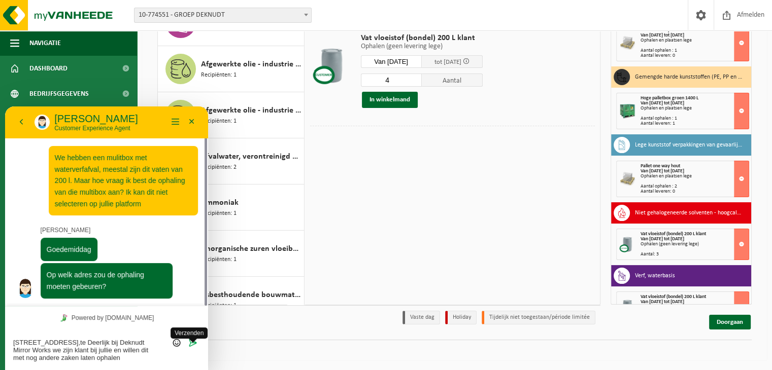
type textarea "Kasteelstraat 10,te Deerlijk bij Deknudt Mirror Works we zijn klant bij jullie …"
click at [192, 340] on span "Verzenden" at bounding box center [193, 343] width 8 height 8
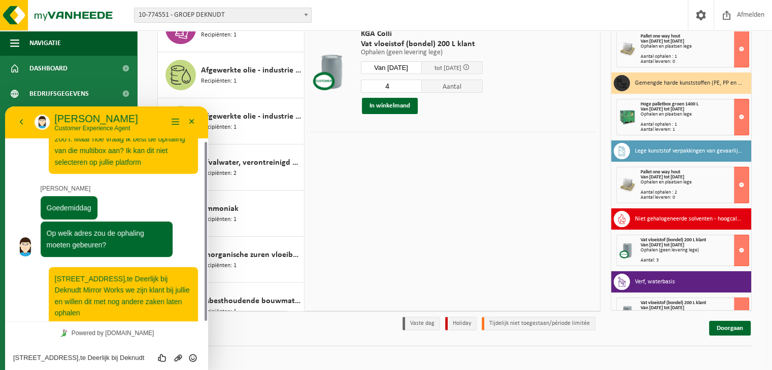
scroll to position [125, 0]
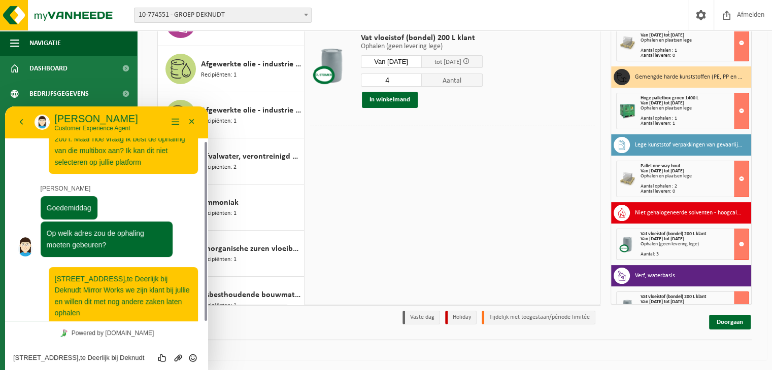
click at [54, 353] on div "Kasteelstraat 10,te Deerlijk bij Deknudt Mirror Works we zijn klant bij jullie …" at bounding box center [106, 357] width 187 height 9
click at [47, 357] on textarea "Kasteelstraat 10,te Deerlijk bij Deknudt Mirror Works we zijn klant bij jullie …" at bounding box center [106, 358] width 187 height 8
type textarea "o"
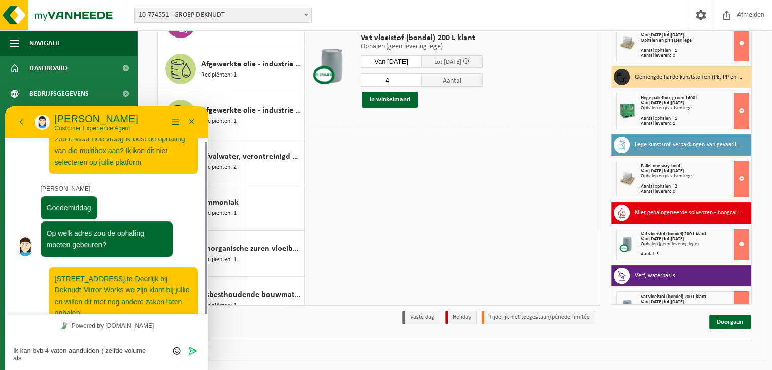
scroll to position [50, 0]
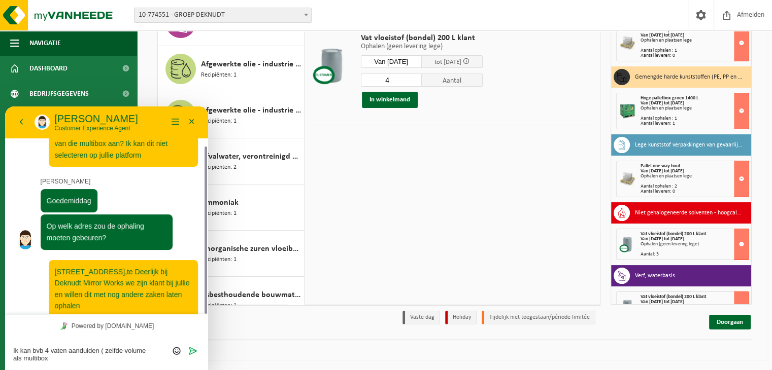
type textarea "Ik kan bvb 4 vaten aanduiden ( zelfde volume als multibox)"
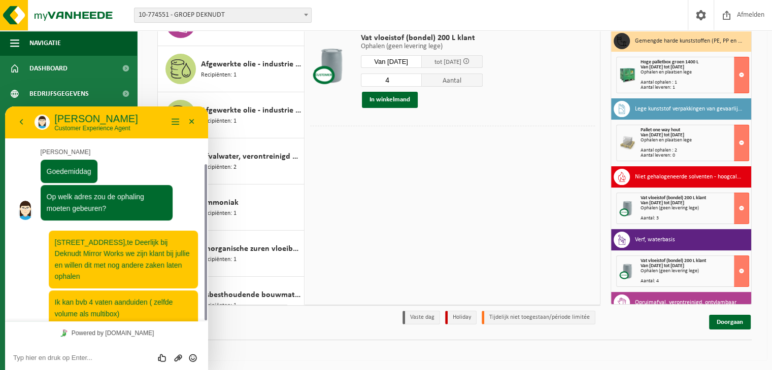
scroll to position [0, 0]
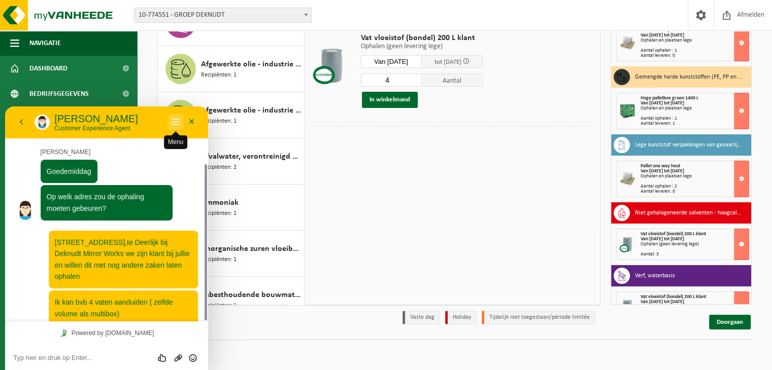
click at [176, 119] on button "Menu" at bounding box center [175, 122] width 16 height 15
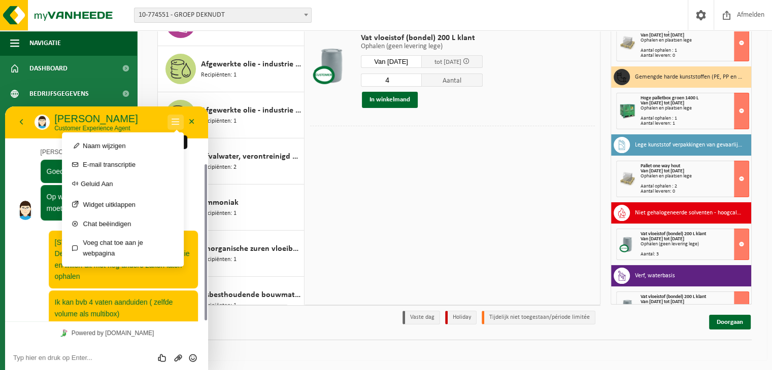
click at [176, 119] on button "Menu" at bounding box center [175, 122] width 16 height 15
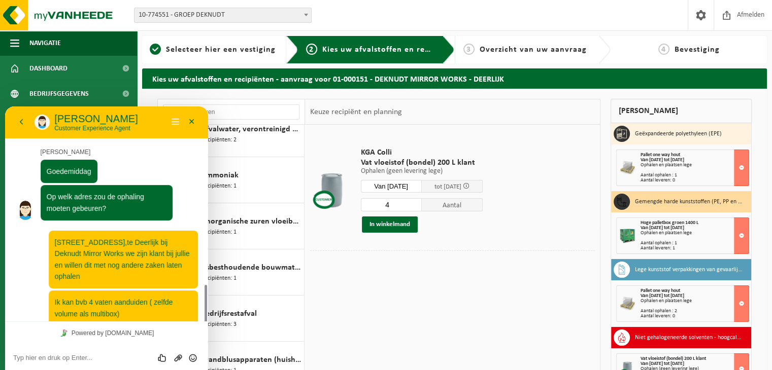
scroll to position [165, 0]
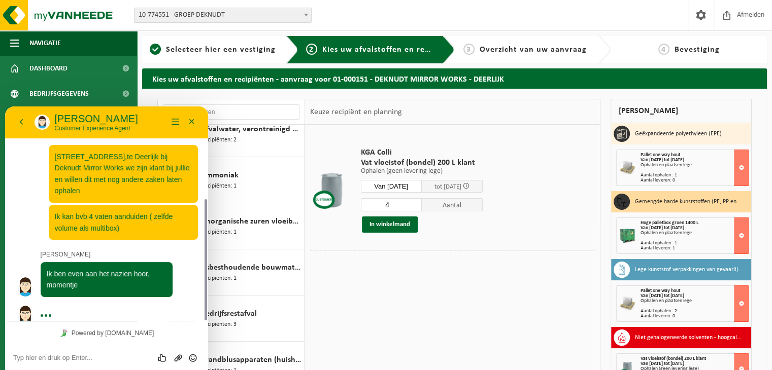
drag, startPoint x: 154, startPoint y: 113, endPoint x: 151, endPoint y: 118, distance: 6.4
click at [151, 118] on p "[PERSON_NAME]" at bounding box center [110, 119] width 113 height 12
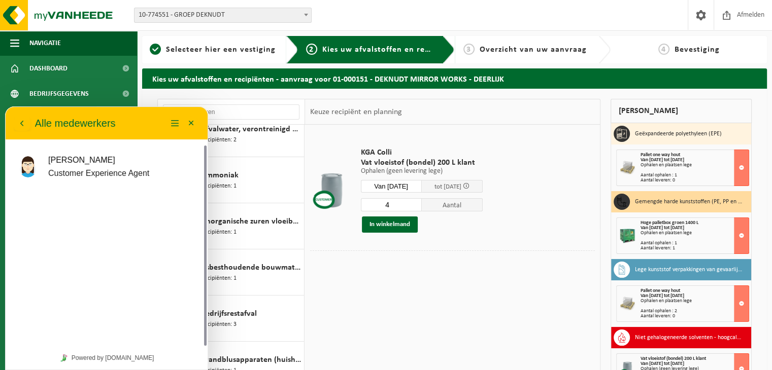
scroll to position [148, 0]
drag, startPoint x: 204, startPoint y: 196, endPoint x: 208, endPoint y: 210, distance: 14.2
click at [208, 210] on html "Terug Sarah Sarah Customer Experience Agent Menu Minimaliseer Terug Alle medewe…" at bounding box center [106, 239] width 203 height 264
click at [175, 121] on button "Menu" at bounding box center [175, 123] width 16 height 15
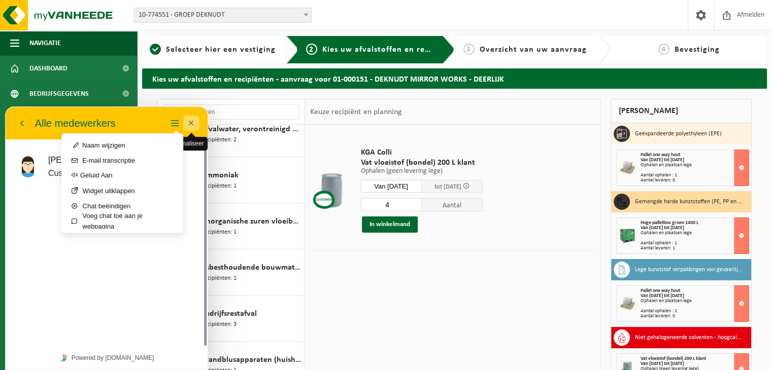
click at [193, 122] on button "Minimaliseer" at bounding box center [191, 123] width 16 height 15
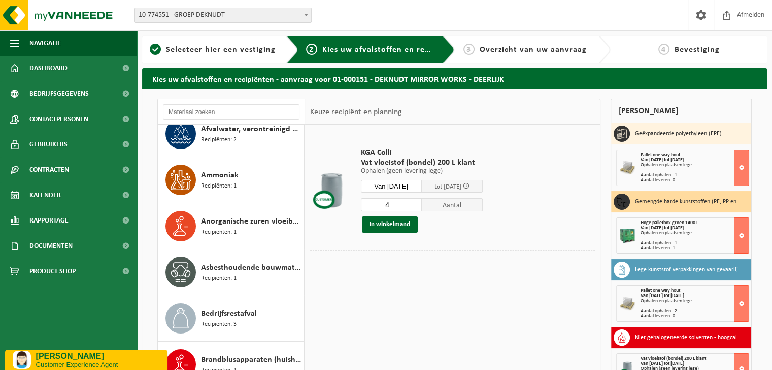
click at [79, 357] on p "[PERSON_NAME]" at bounding box center [98, 356] width 124 height 9
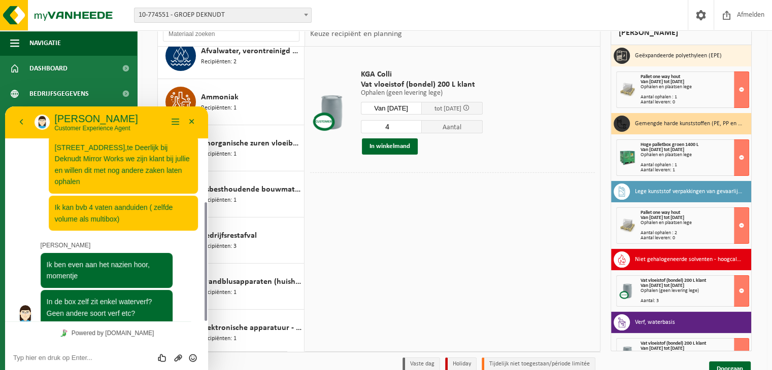
scroll to position [101, 0]
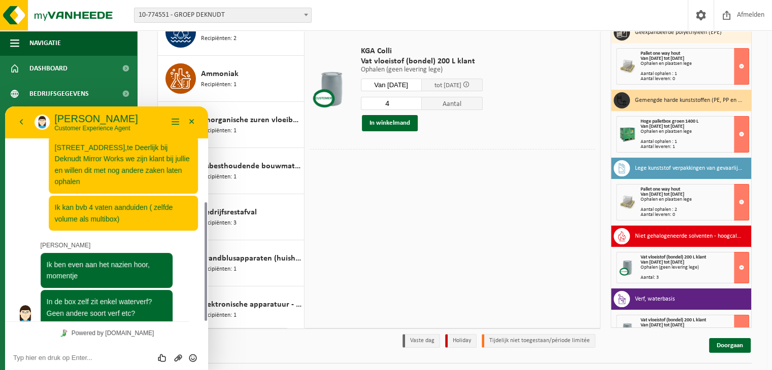
drag, startPoint x: 205, startPoint y: 228, endPoint x: 203, endPoint y: 265, distance: 37.1
click at [203, 265] on div at bounding box center [204, 214] width 8 height 215
click at [110, 332] on link "Powered by tawk.to" at bounding box center [106, 333] width 101 height 13
click at [37, 360] on textarea at bounding box center [106, 358] width 187 height 8
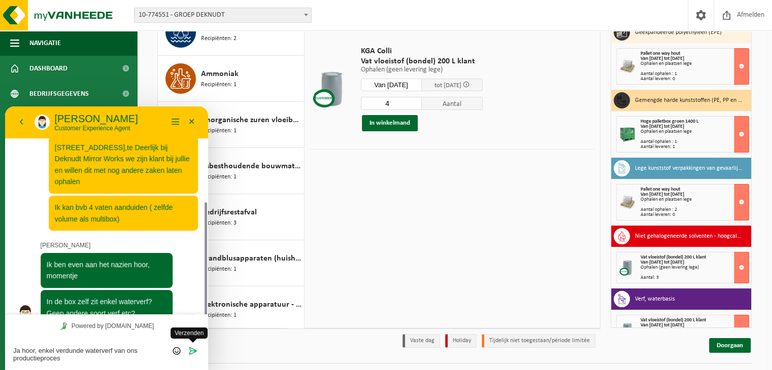
type textarea "Ja hoor, enkel verdunde waterverf van ons productieproces"
click at [194, 350] on icon "Verzenden" at bounding box center [192, 350] width 9 height 9
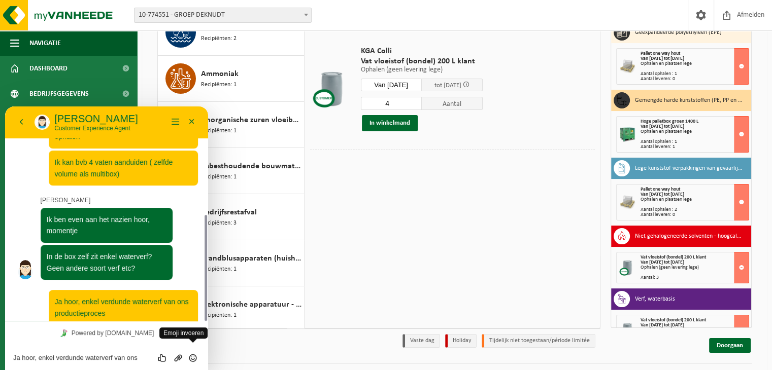
scroll to position [248, 0]
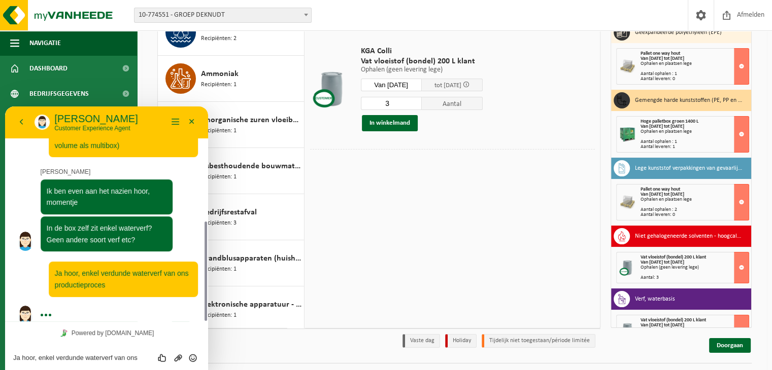
click at [420, 105] on input "3" at bounding box center [391, 103] width 61 height 13
click at [420, 105] on input "2" at bounding box center [391, 103] width 61 height 13
type input "1"
click at [420, 105] on input "1" at bounding box center [391, 103] width 61 height 13
click at [419, 105] on input "1" at bounding box center [391, 103] width 61 height 13
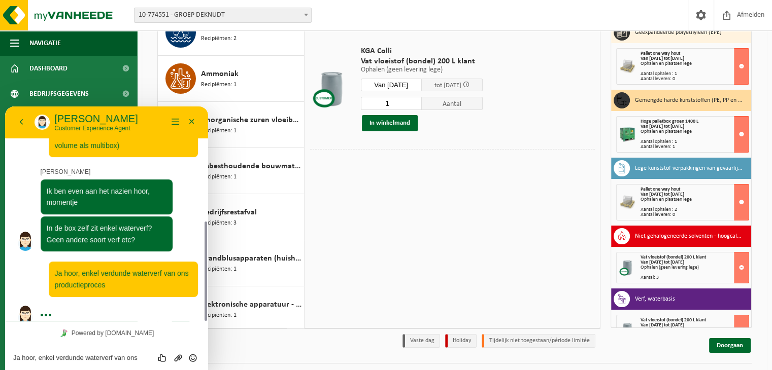
click at [418, 106] on input "1" at bounding box center [391, 103] width 61 height 13
click at [459, 210] on div "KGA Colli Vat vloeistof (bondel) 200 L klant Ophalen (geen levering lege) Ophal…" at bounding box center [452, 175] width 295 height 304
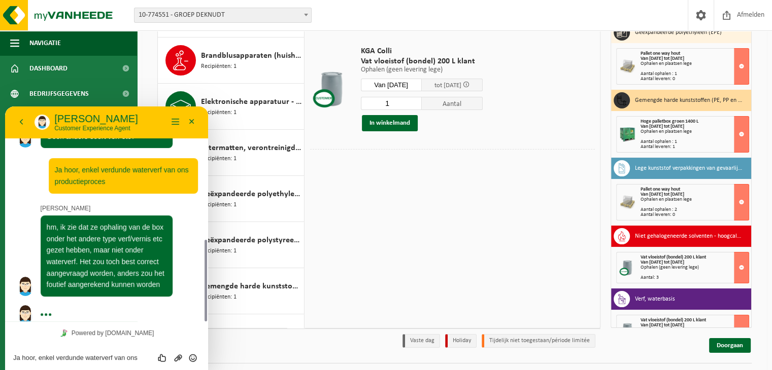
scroll to position [125, 0]
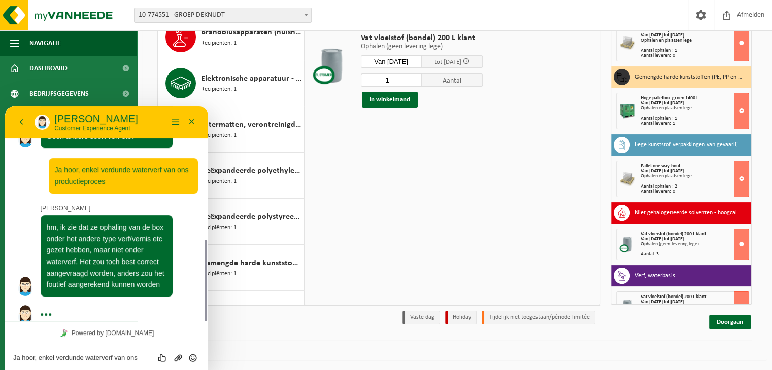
click at [49, 356] on textarea "Ja hoor, enkel verdunde waterverf van ons productieproces" at bounding box center [106, 358] width 187 height 8
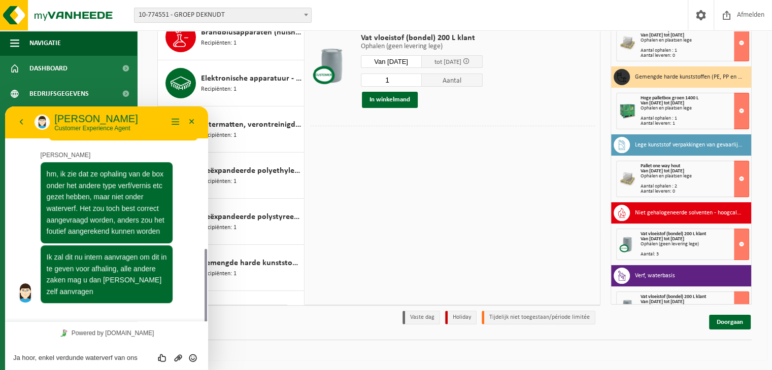
scroll to position [383, 0]
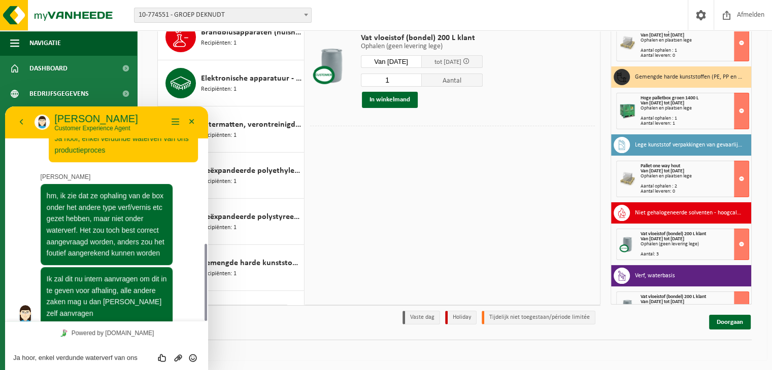
click at [59, 357] on textarea "Ja hoor, enkel verdunde waterverf van ons productieproces" at bounding box center [106, 358] width 187 height 8
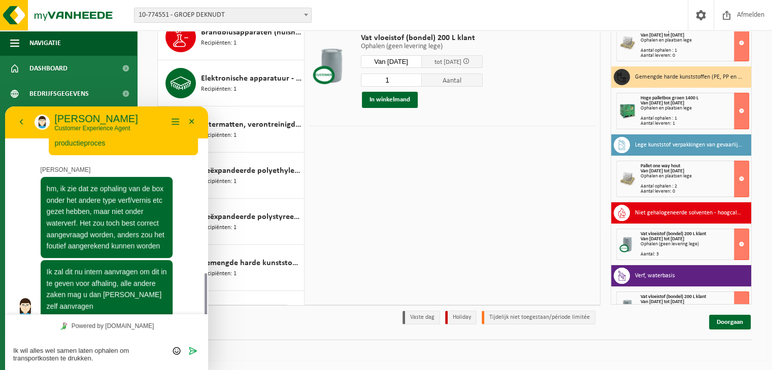
scroll to position [418, 0]
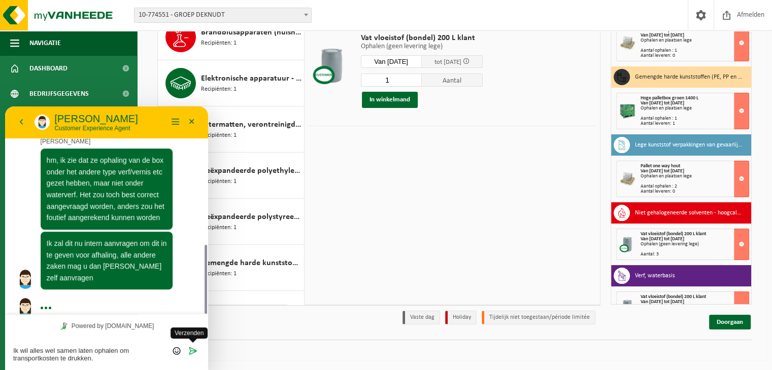
type textarea "Ik wil alles wel samen laten ophalen om transportkosten te drukken."
click at [193, 349] on icon "Verzenden" at bounding box center [192, 350] width 9 height 9
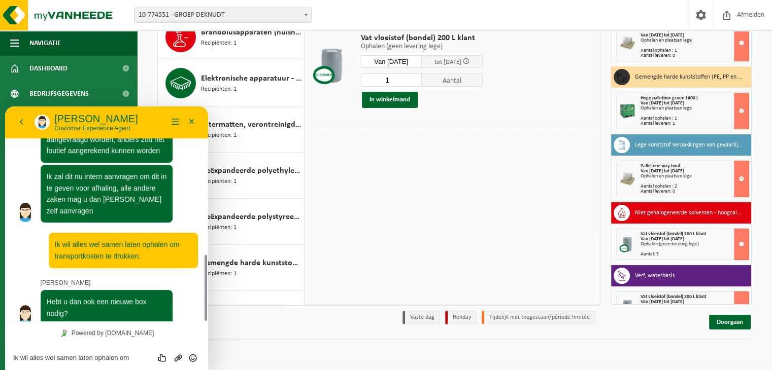
scroll to position [513, 0]
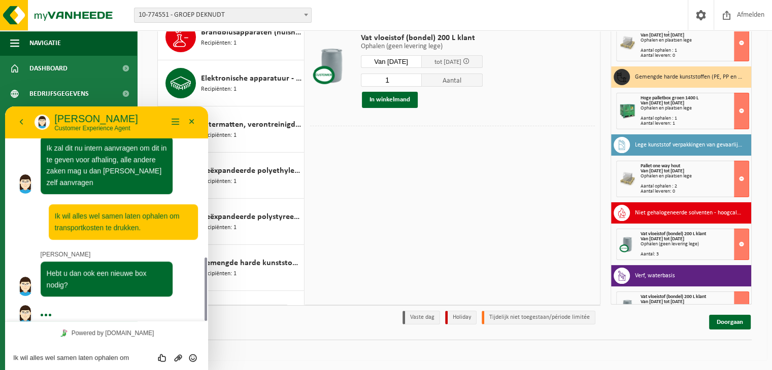
click at [39, 361] on textarea "Ik wil alles wel samen laten ophalen om transportkosten te drukken." at bounding box center [106, 358] width 187 height 8
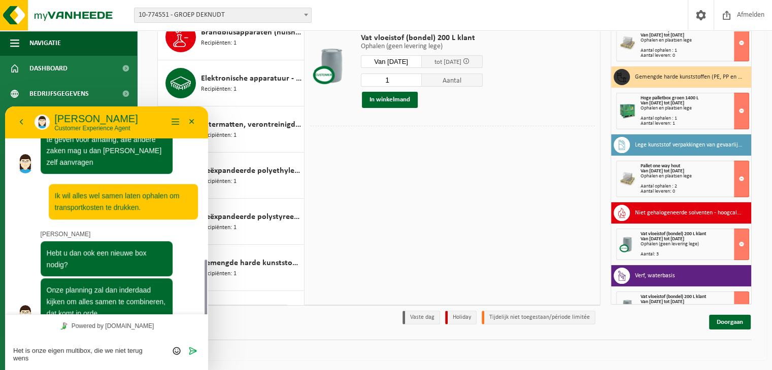
scroll to position [0, 0]
type textarea "Het is onze eigen multibox, die we niet terug wensen"
click at [192, 351] on icon "Verzenden" at bounding box center [192, 350] width 9 height 9
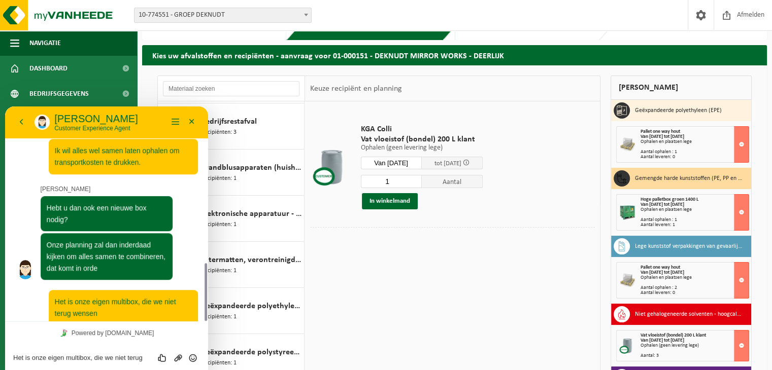
scroll to position [304, 0]
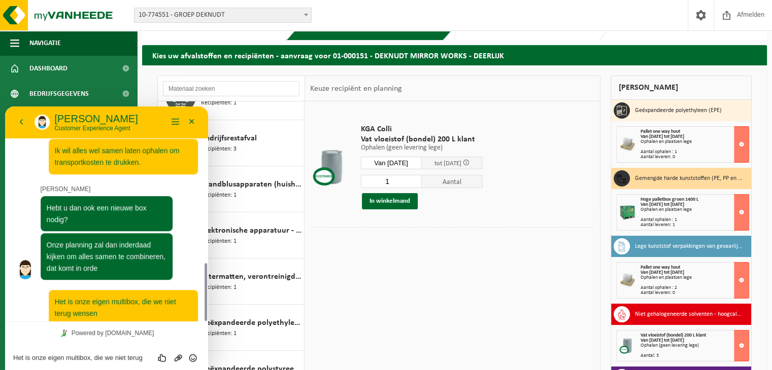
click at [57, 362] on textarea "Het is onze eigen multibox, die we niet terug wensen" at bounding box center [106, 358] width 187 height 8
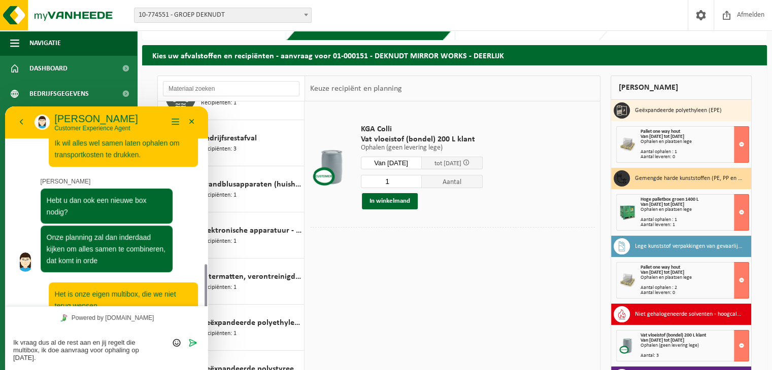
scroll to position [595, 0]
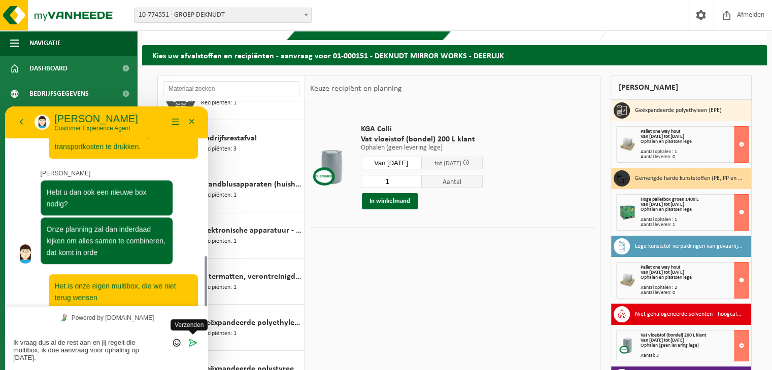
type textarea "Ik vraag dus al de rest aan en jij regelt die multibox, ik doe aanvraag voor op…"
click at [193, 342] on icon "Verzenden" at bounding box center [192, 342] width 9 height 9
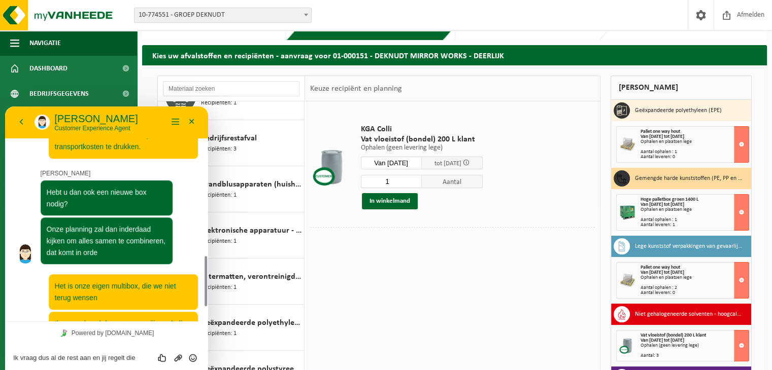
scroll to position [628, 0]
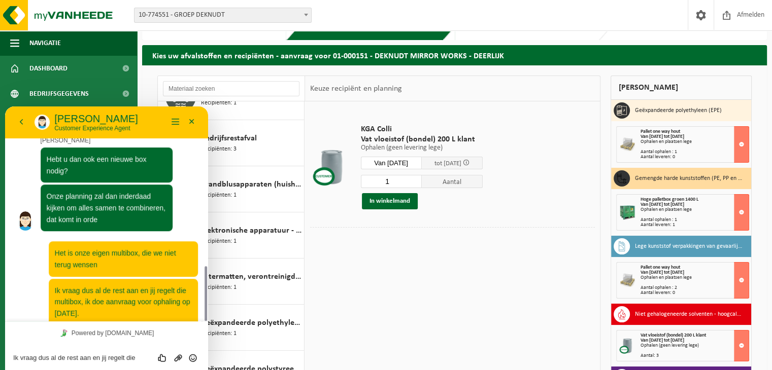
click at [47, 361] on textarea "Ik vraag dus al de rest aan en jij regelt die multibox, ik doe aanvraag voor op…" at bounding box center [106, 358] width 187 height 8
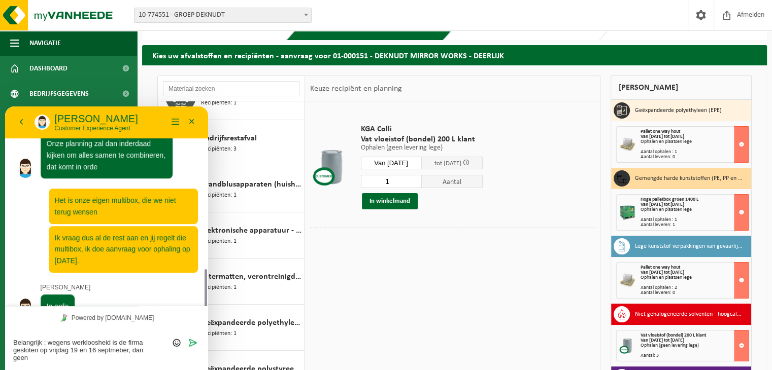
scroll to position [688, 0]
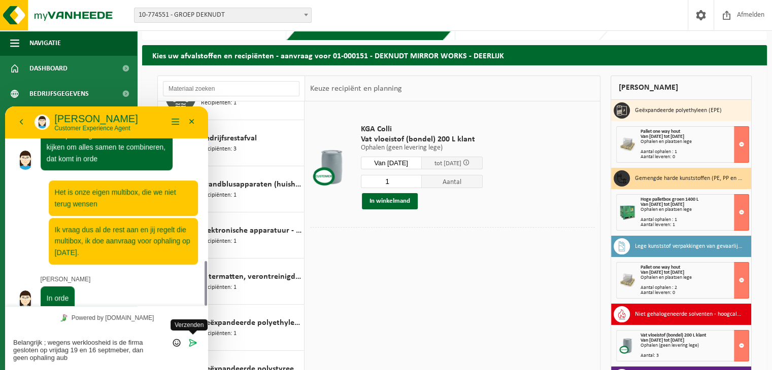
type textarea "Belangrijk ; wegens werkloosheid is de firma gesloten op vrijdag 19 en 16 septm…"
click at [195, 343] on icon "Verzenden" at bounding box center [192, 342] width 9 height 9
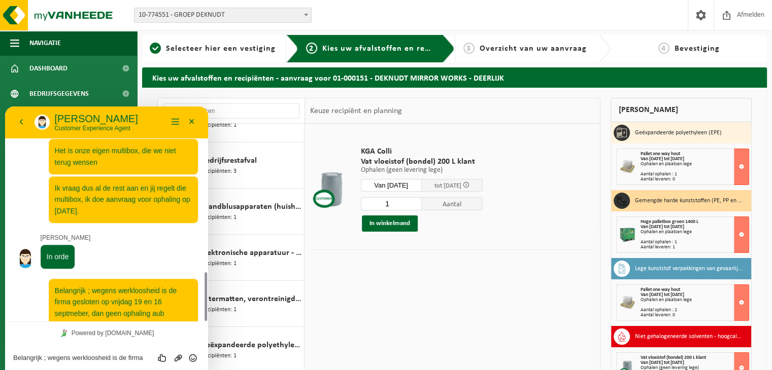
scroll to position [0, 0]
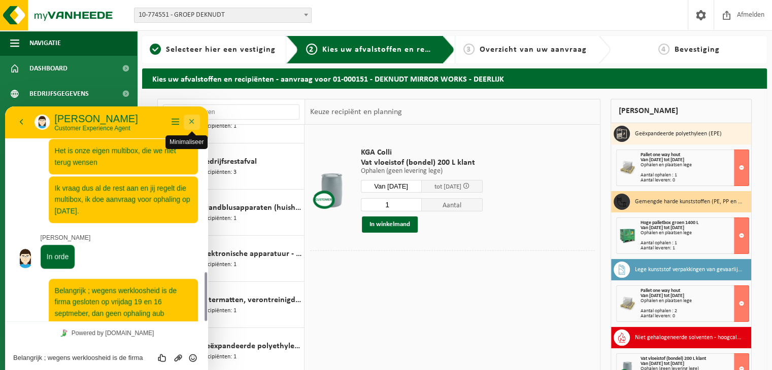
click at [193, 117] on button "Minimaliseer" at bounding box center [192, 122] width 16 height 15
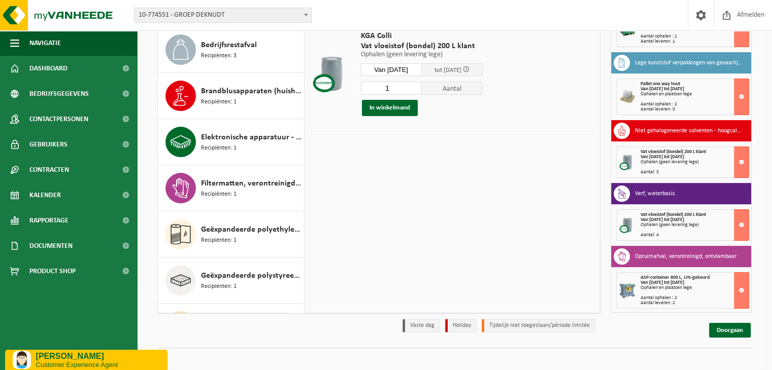
scroll to position [125, 0]
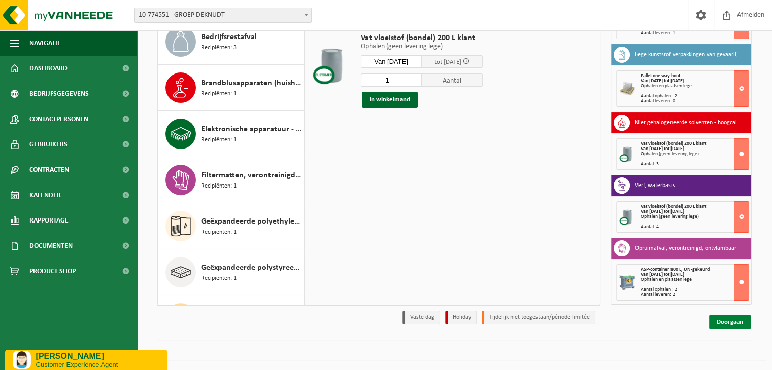
click at [738, 319] on link "Doorgaan" at bounding box center [730, 322] width 42 height 15
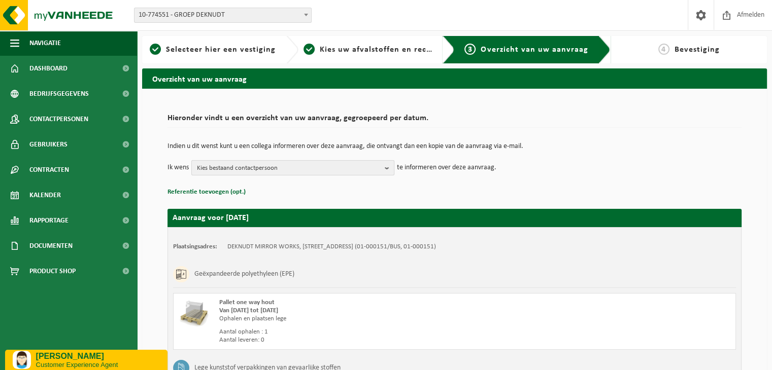
click at [390, 170] on b "button" at bounding box center [389, 168] width 9 height 14
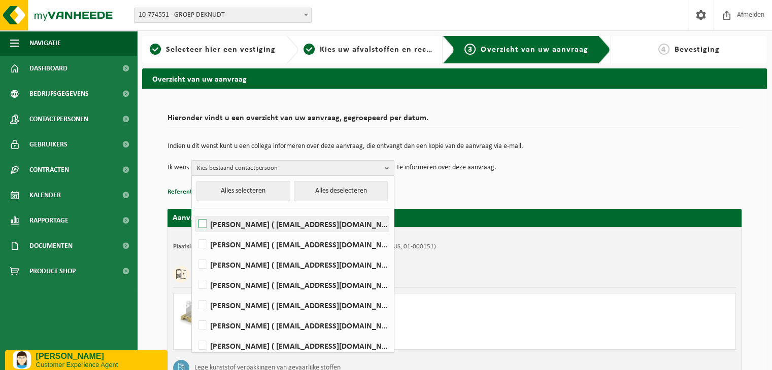
click at [202, 223] on label "[PERSON_NAME] ( [EMAIL_ADDRESS][DOMAIN_NAME] )" at bounding box center [292, 224] width 193 height 15
click at [194, 212] on input "[PERSON_NAME] ( [EMAIL_ADDRESS][DOMAIN_NAME] )" at bounding box center [194, 211] width 1 height 1
checkbox input "true"
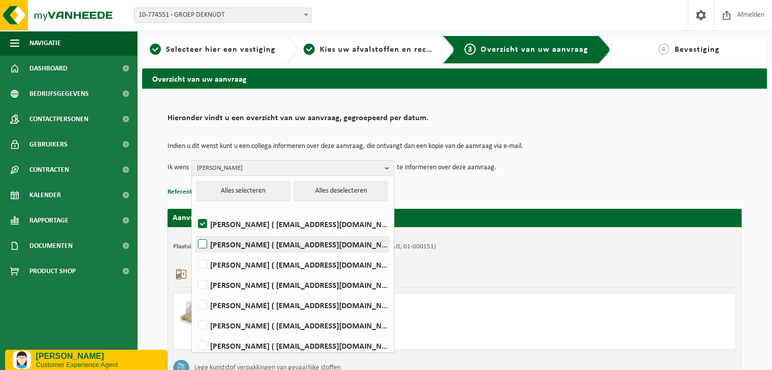
click at [202, 243] on label "[PERSON_NAME] ( [EMAIL_ADDRESS][DOMAIN_NAME] )" at bounding box center [292, 244] width 193 height 15
click at [194, 232] on input "[PERSON_NAME] ( [EMAIL_ADDRESS][DOMAIN_NAME] )" at bounding box center [194, 231] width 1 height 1
checkbox input "true"
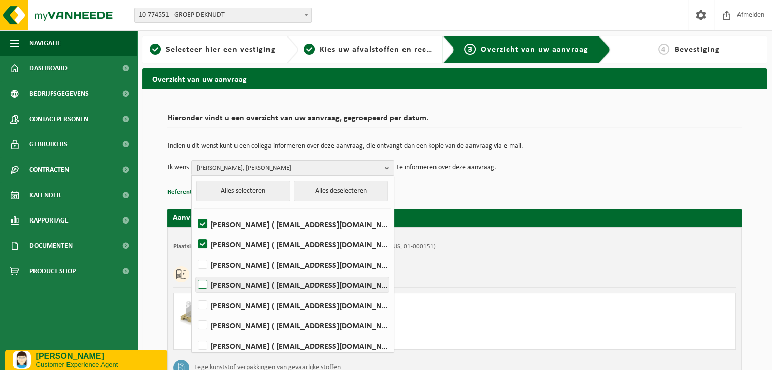
click at [205, 287] on label "[PERSON_NAME] ( [EMAIL_ADDRESS][DOMAIN_NAME] )" at bounding box center [292, 284] width 193 height 15
click at [194, 272] on input "[PERSON_NAME] ( [EMAIL_ADDRESS][DOMAIN_NAME] )" at bounding box center [194, 272] width 1 height 1
checkbox input "true"
click at [201, 344] on label "[PERSON_NAME] ( [EMAIL_ADDRESS][DOMAIN_NAME] )" at bounding box center [292, 345] width 193 height 15
click at [194, 333] on input "[PERSON_NAME] ( [EMAIL_ADDRESS][DOMAIN_NAME] )" at bounding box center [194, 333] width 1 height 1
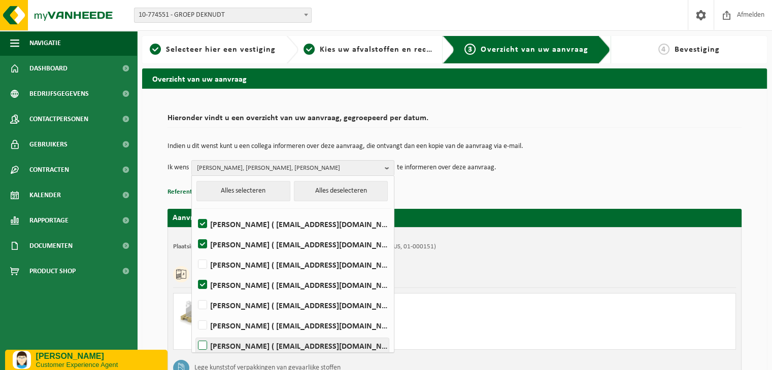
checkbox input "true"
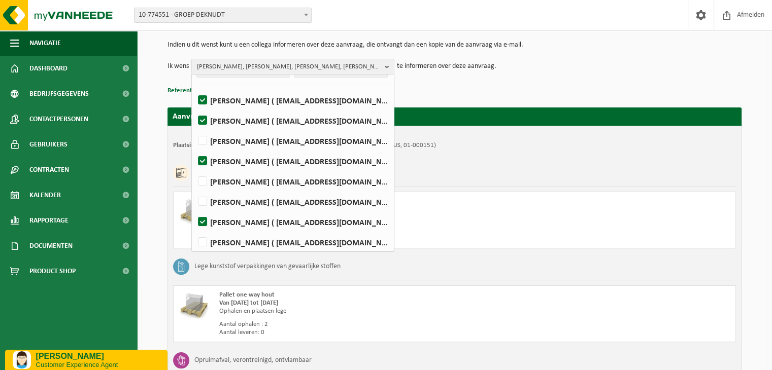
scroll to position [25, 0]
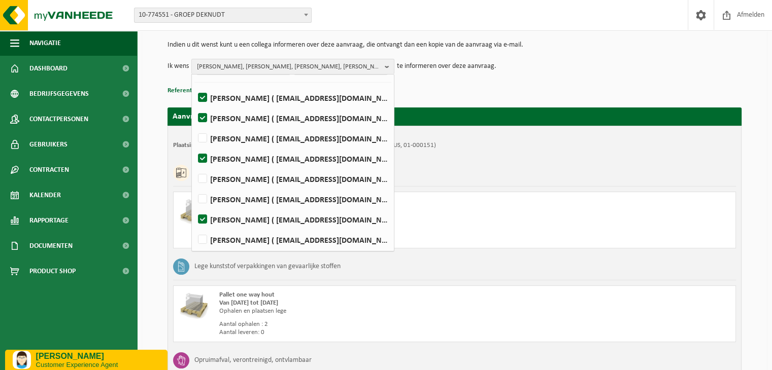
click at [438, 215] on div "Ophalen en plaatsen lege" at bounding box center [357, 218] width 276 height 8
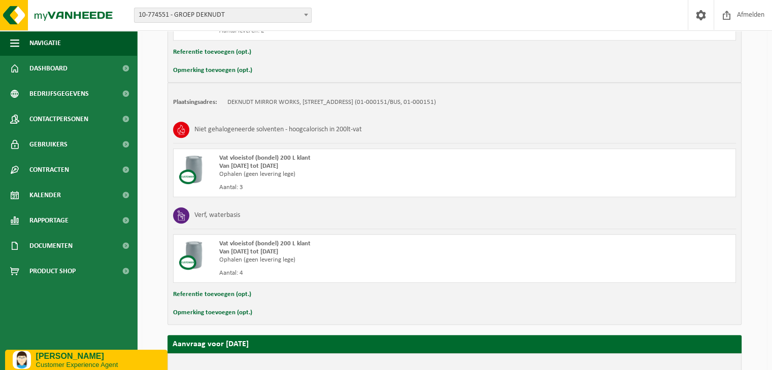
scroll to position [491, 0]
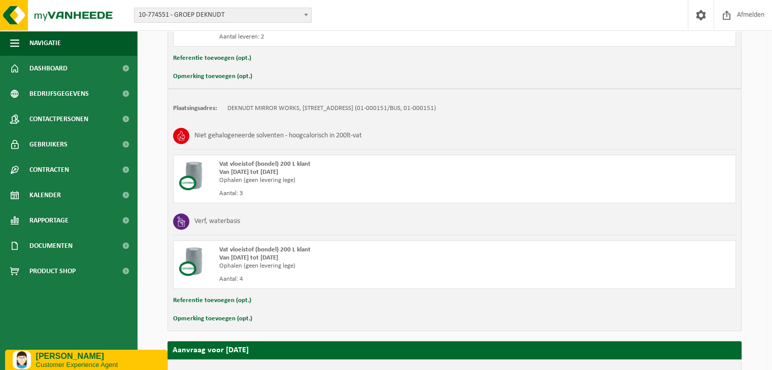
click at [190, 317] on button "Opmerking toevoegen (opt.)" at bounding box center [212, 319] width 79 height 13
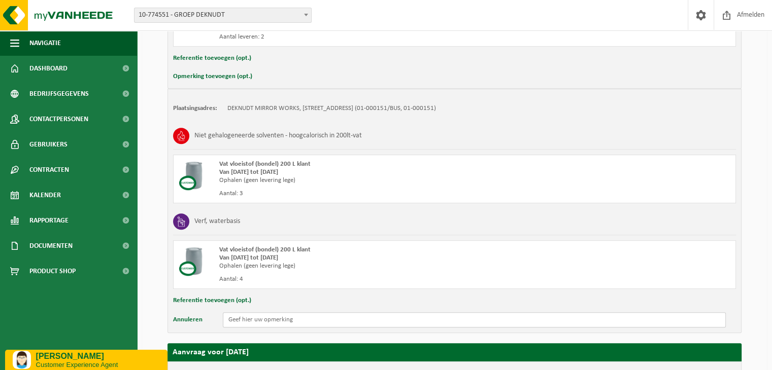
click at [251, 318] on input "text" at bounding box center [474, 320] width 503 height 15
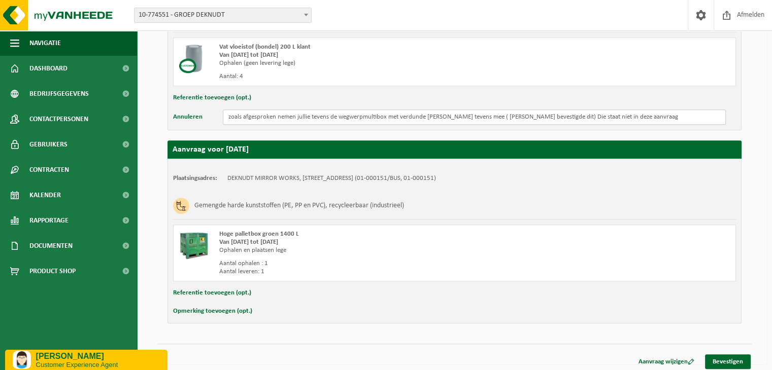
scroll to position [696, 0]
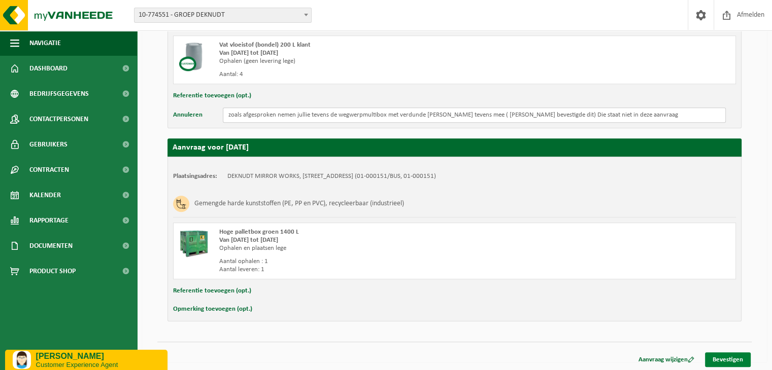
type input "zoals afgesproken nemen jullie tevens de wegwerpmultibox met verdunde waterverf…"
click at [729, 358] on link "Bevestigen" at bounding box center [728, 360] width 46 height 15
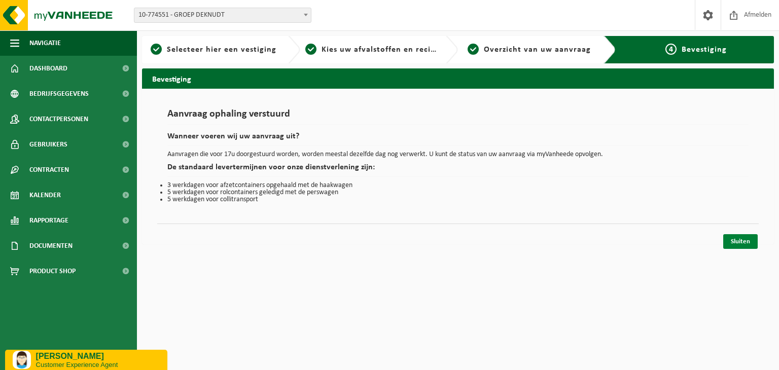
click at [740, 241] on link "Sluiten" at bounding box center [740, 241] width 34 height 15
